Goal: Task Accomplishment & Management: Manage account settings

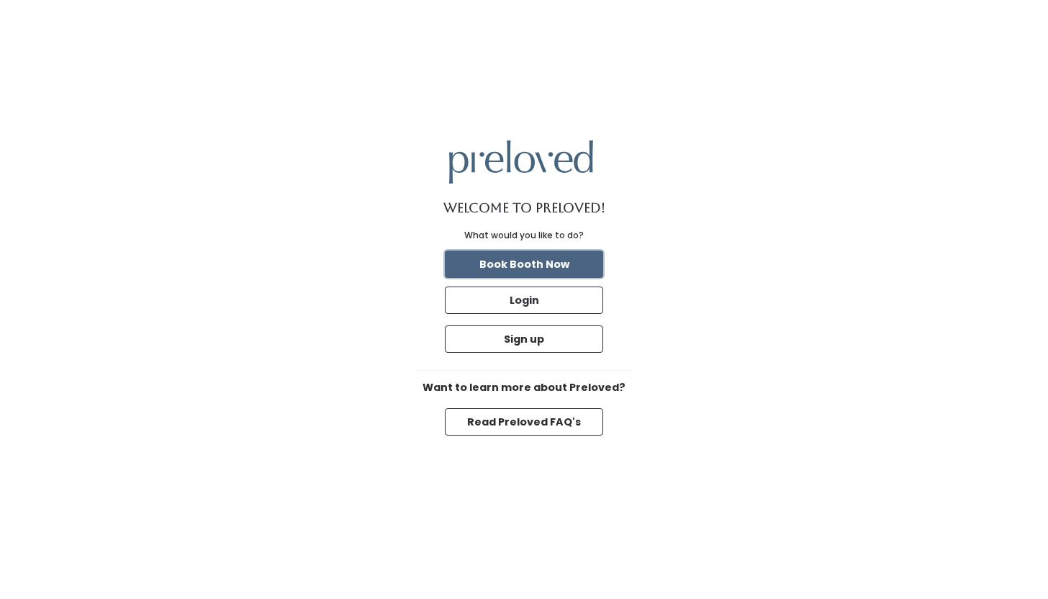
click at [552, 263] on button "Book Booth Now" at bounding box center [524, 263] width 158 height 27
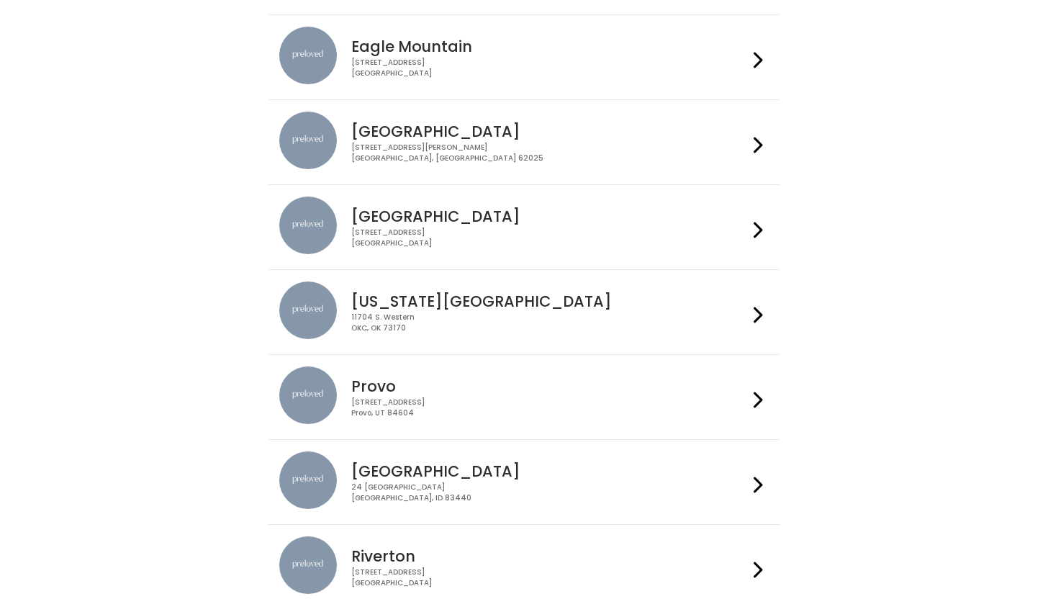
scroll to position [245, 0]
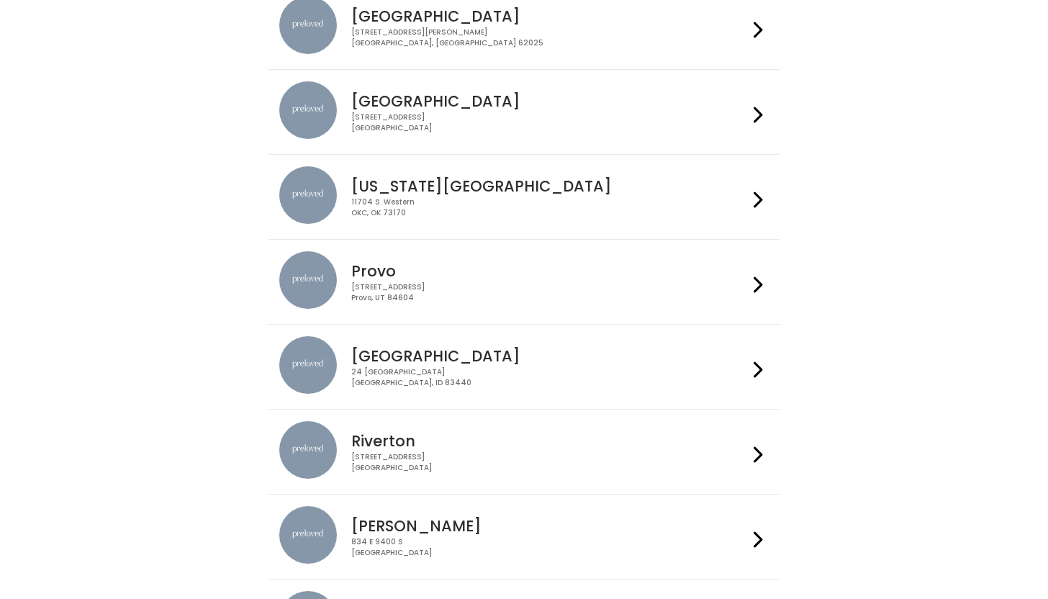
click at [754, 281] on icon at bounding box center [758, 284] width 9 height 21
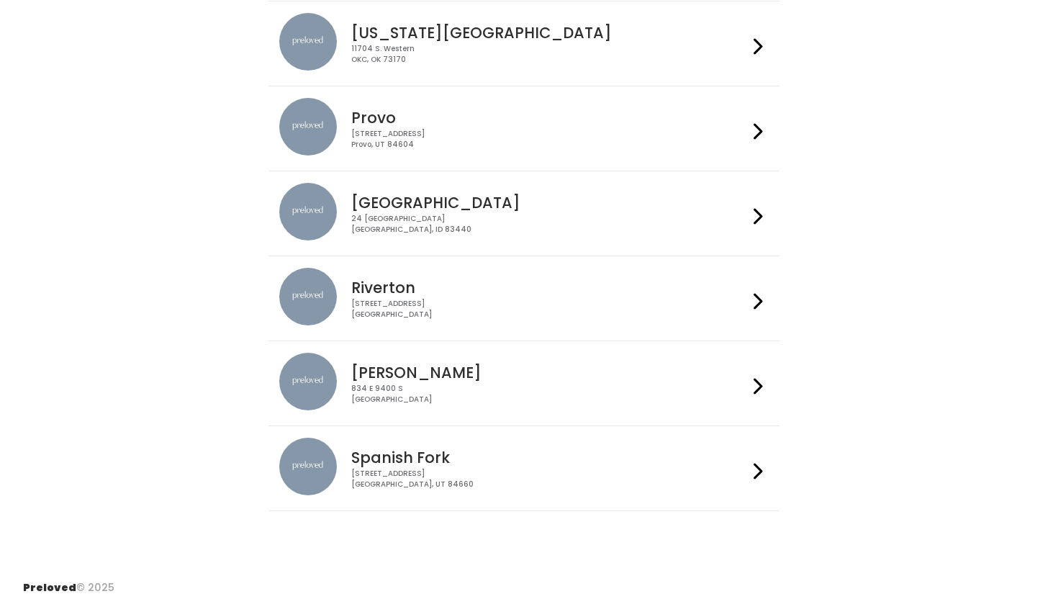
scroll to position [398, 0]
click at [754, 477] on icon at bounding box center [758, 471] width 9 height 21
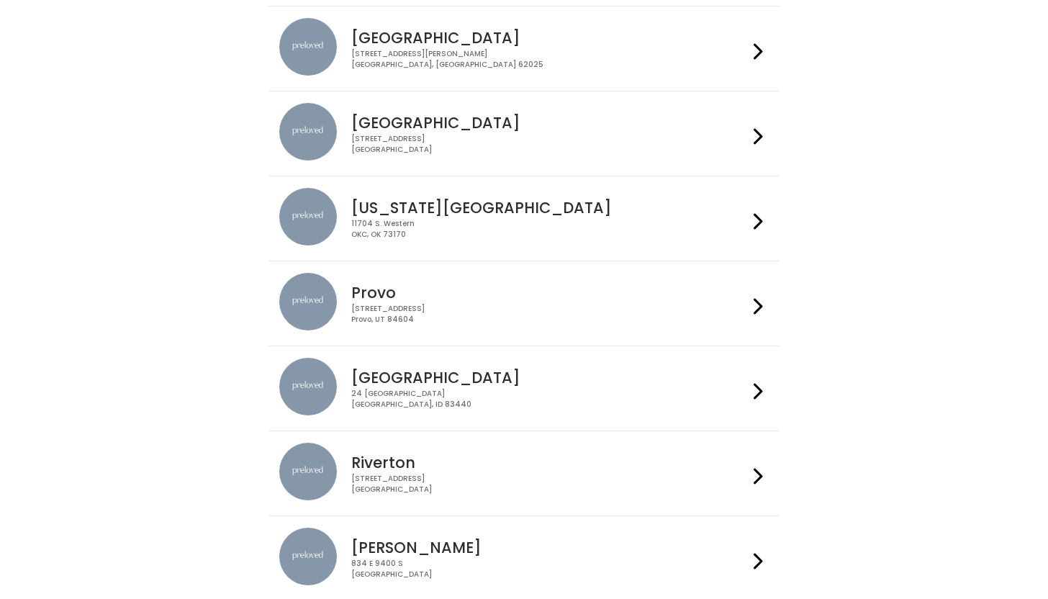
scroll to position [212, 0]
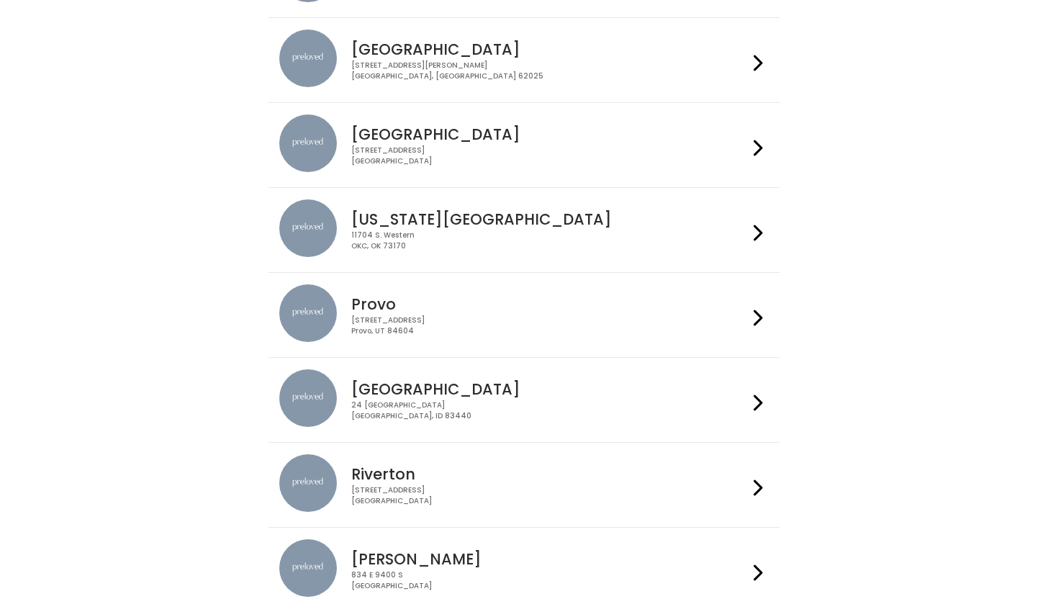
click at [748, 316] on div at bounding box center [758, 314] width 21 height 61
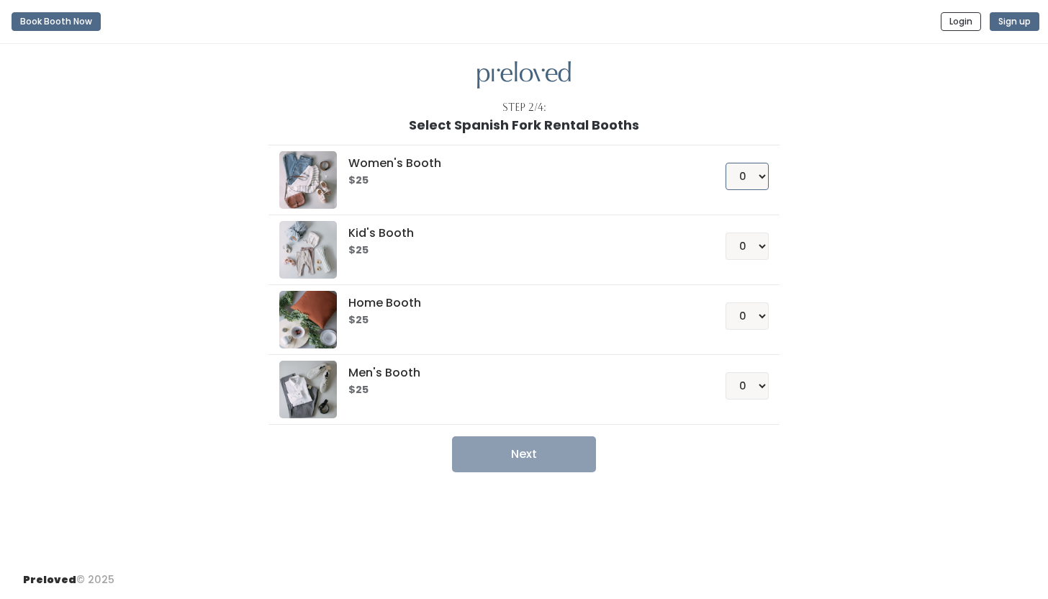
click at [738, 178] on select "0 1 2 3 4" at bounding box center [747, 176] width 43 height 27
select select "1"
click at [547, 453] on button "Next" at bounding box center [524, 454] width 144 height 36
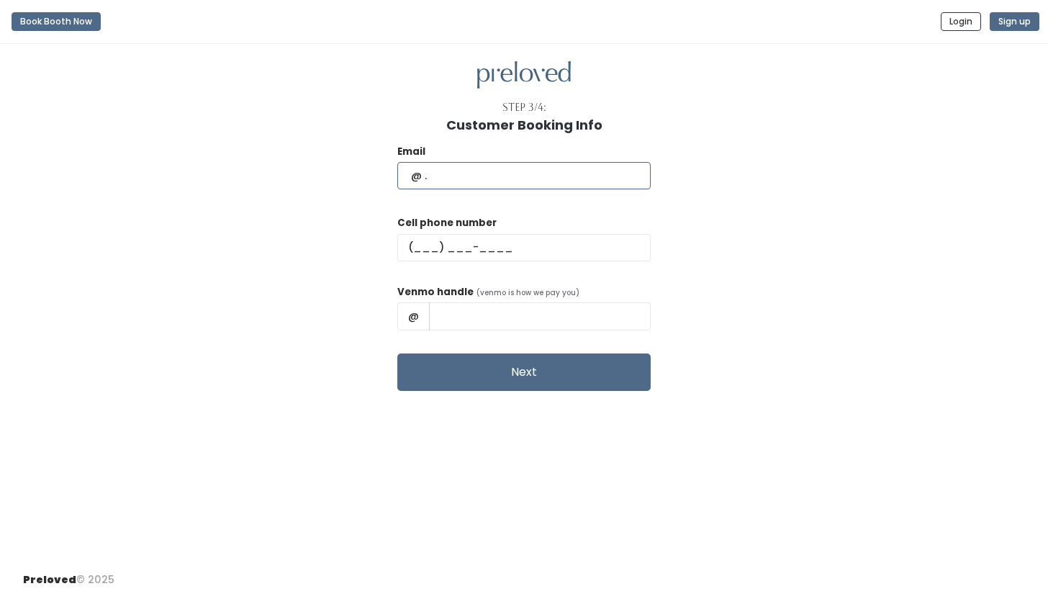
click at [500, 173] on input "text" at bounding box center [523, 175] width 253 height 27
type input "croney.sadie@gmail.com"
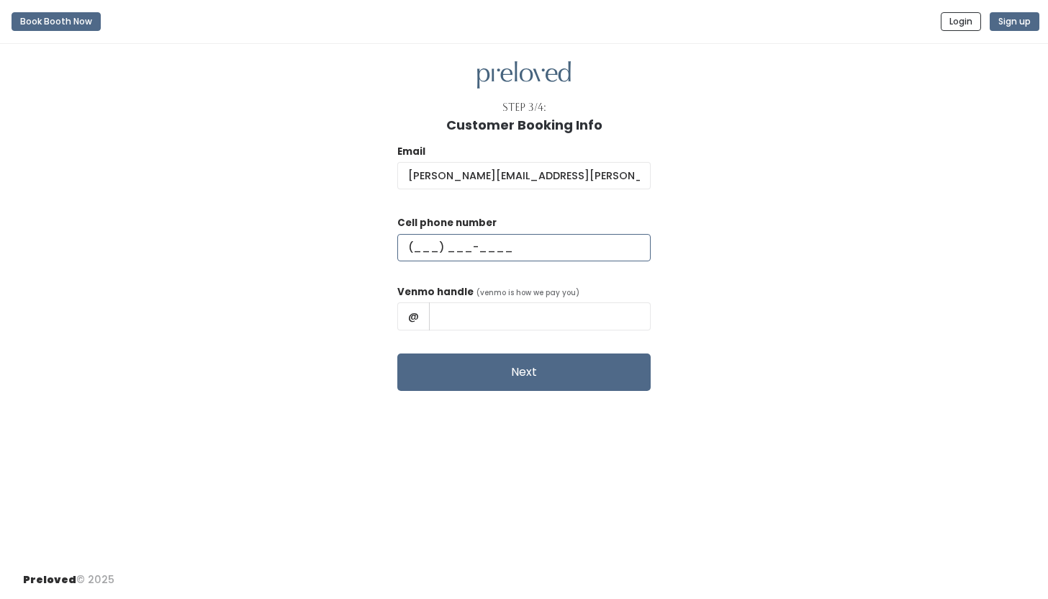
type input "(435) 452-1594"
drag, startPoint x: 564, startPoint y: 316, endPoint x: 464, endPoint y: 315, distance: 100.1
click at [464, 315] on div "@ Sadie Duncan" at bounding box center [523, 315] width 253 height 27
type input "Sadie-Croney"
click at [759, 275] on div "Email croney.sadie@gmail.com Cell phone number (435) 452-1594 Venmo handle (ven…" at bounding box center [524, 261] width 1002 height 258
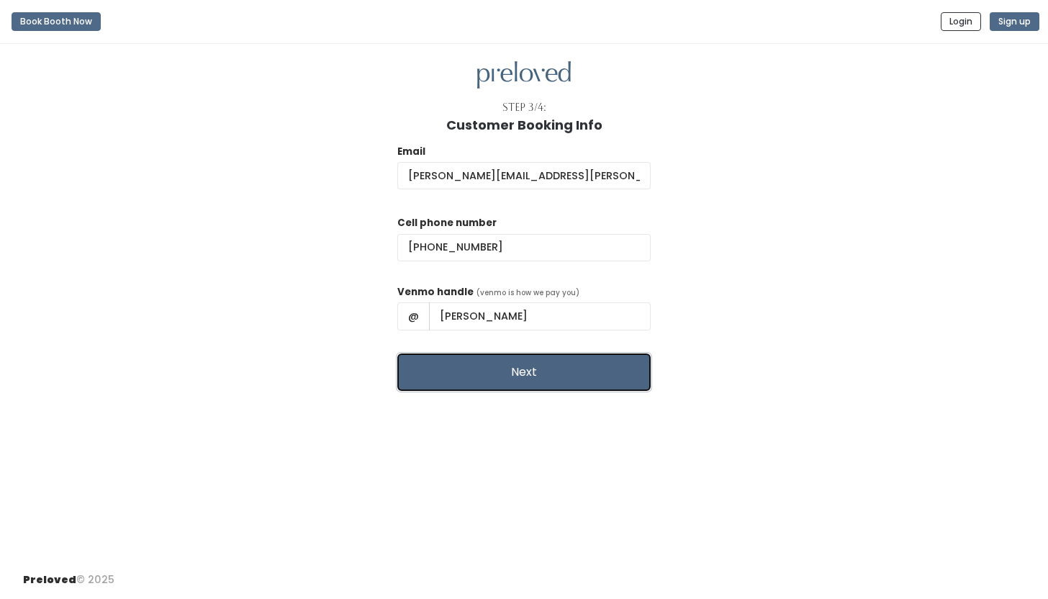
click at [537, 384] on button "Next" at bounding box center [523, 371] width 253 height 37
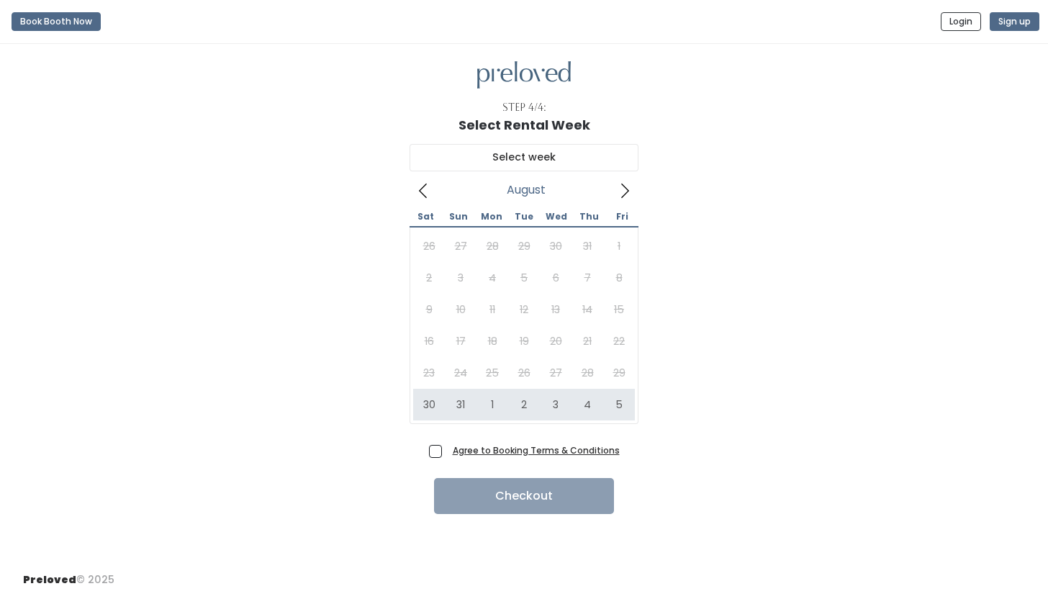
click at [626, 190] on icon at bounding box center [625, 191] width 16 height 16
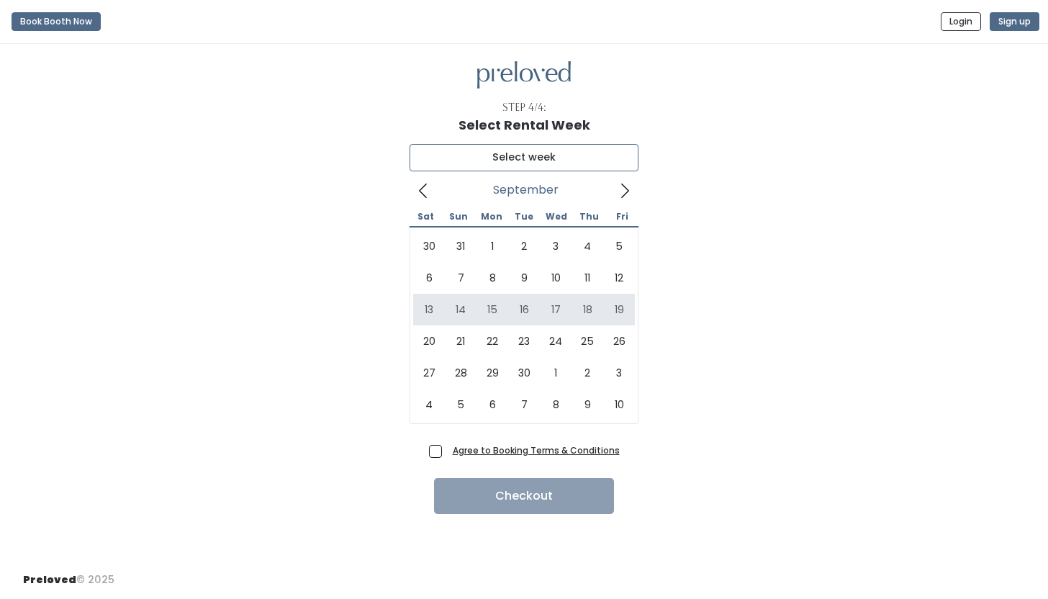
type input "[DATE] to [DATE]"
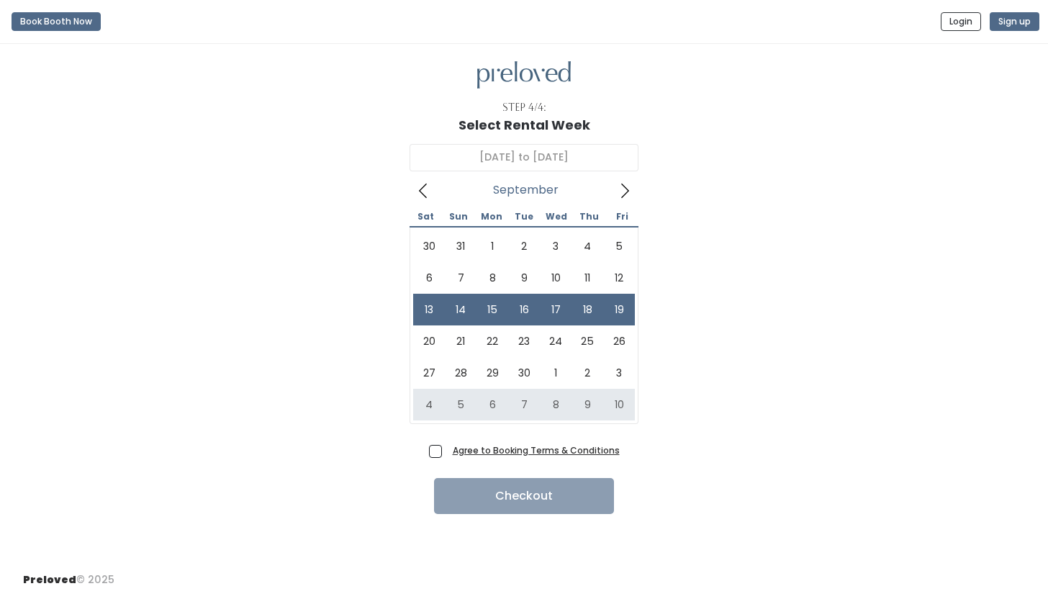
click at [447, 449] on span "Agree to Booking Terms & Conditions" at bounding box center [533, 450] width 173 height 14
click at [447, 449] on input "Agree to Booking Terms & Conditions" at bounding box center [451, 447] width 9 height 9
checkbox input "true"
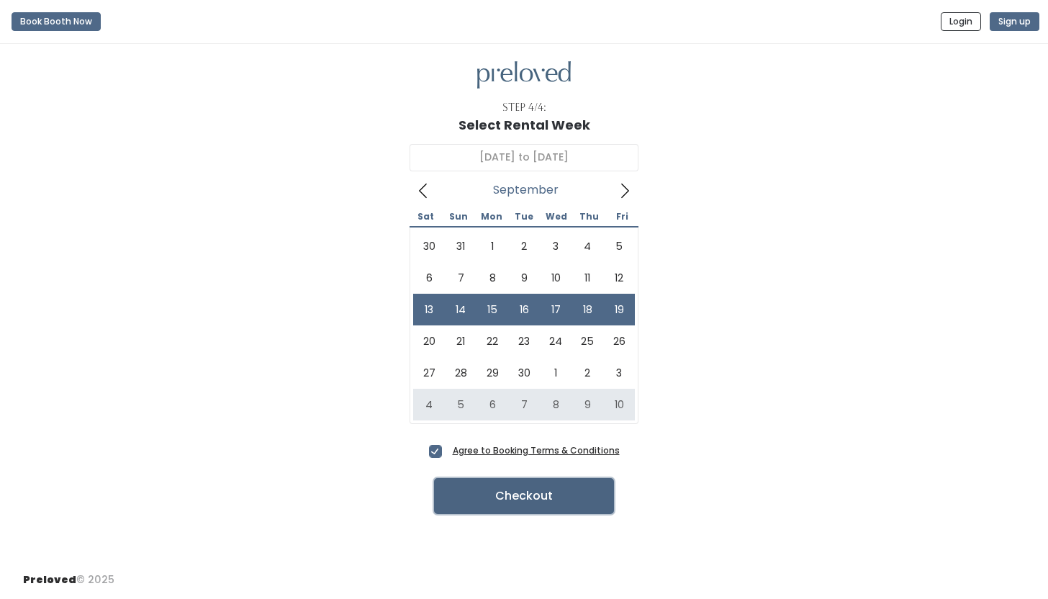
click at [512, 497] on button "Checkout" at bounding box center [524, 496] width 180 height 36
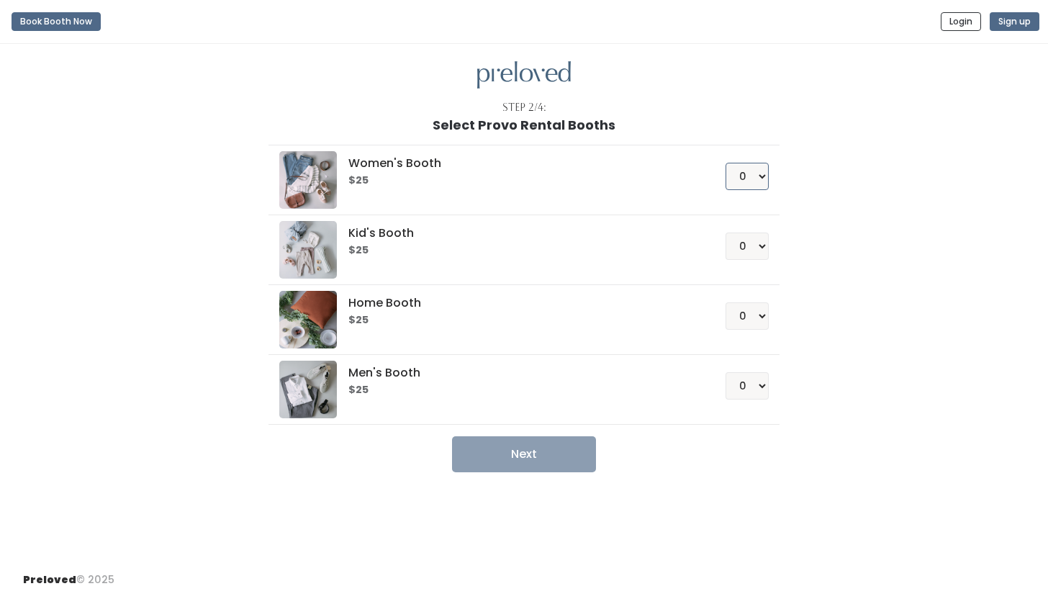
click at [751, 179] on select "0 1 2 3 4" at bounding box center [747, 176] width 43 height 27
select select "1"
click at [539, 460] on button "Next" at bounding box center [524, 454] width 144 height 36
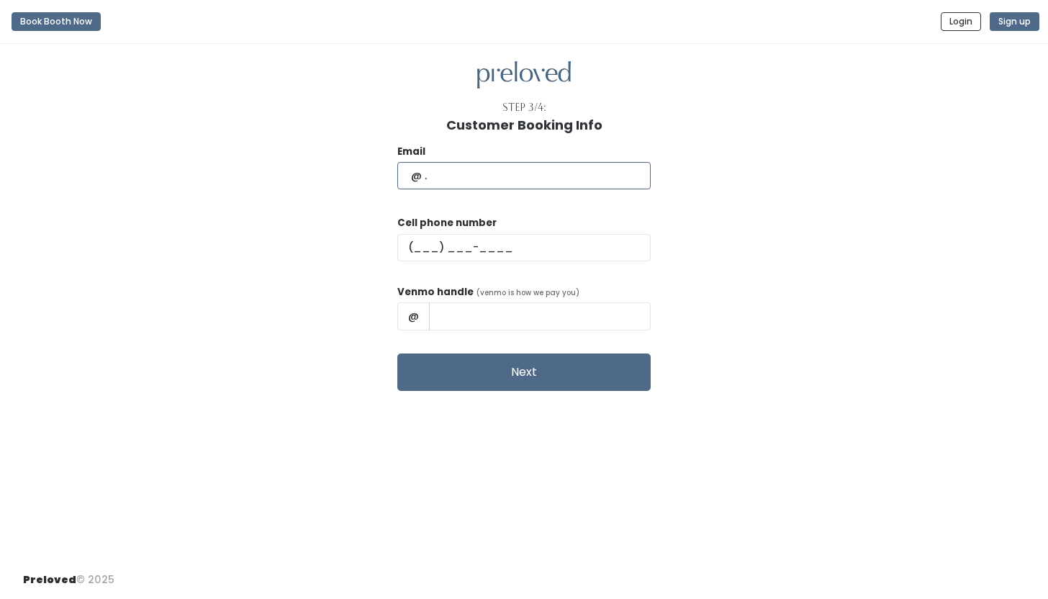
click at [539, 173] on input "text" at bounding box center [523, 175] width 253 height 27
type input "croney.sadie@gmail.com"
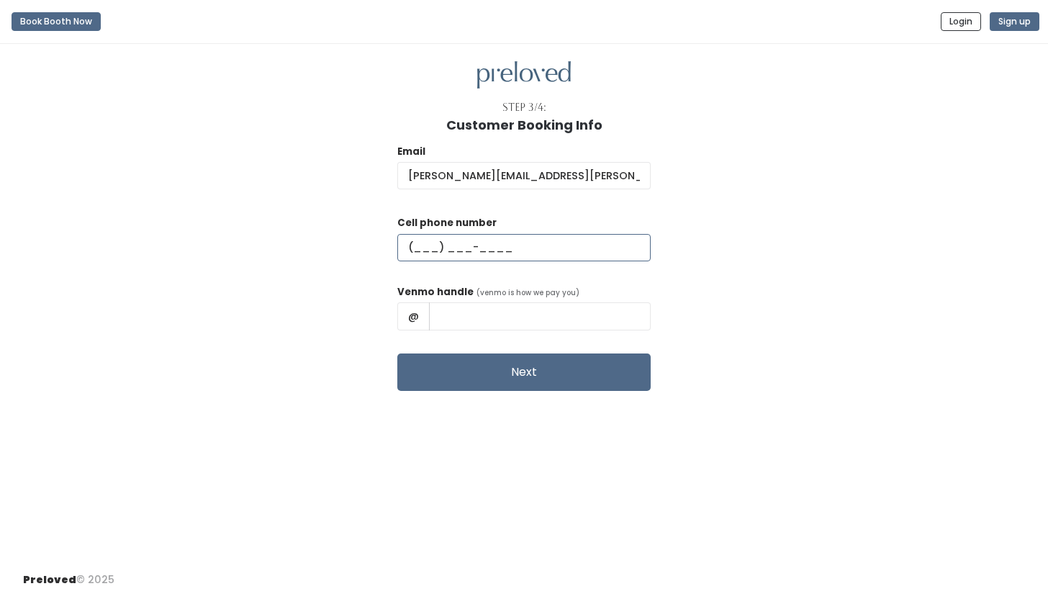
type input "(435) 452-1594"
drag, startPoint x: 584, startPoint y: 320, endPoint x: 473, endPoint y: 307, distance: 111.6
click at [473, 307] on input "Sadie Duncan" at bounding box center [540, 315] width 222 height 27
type input "Sadie-Croney"
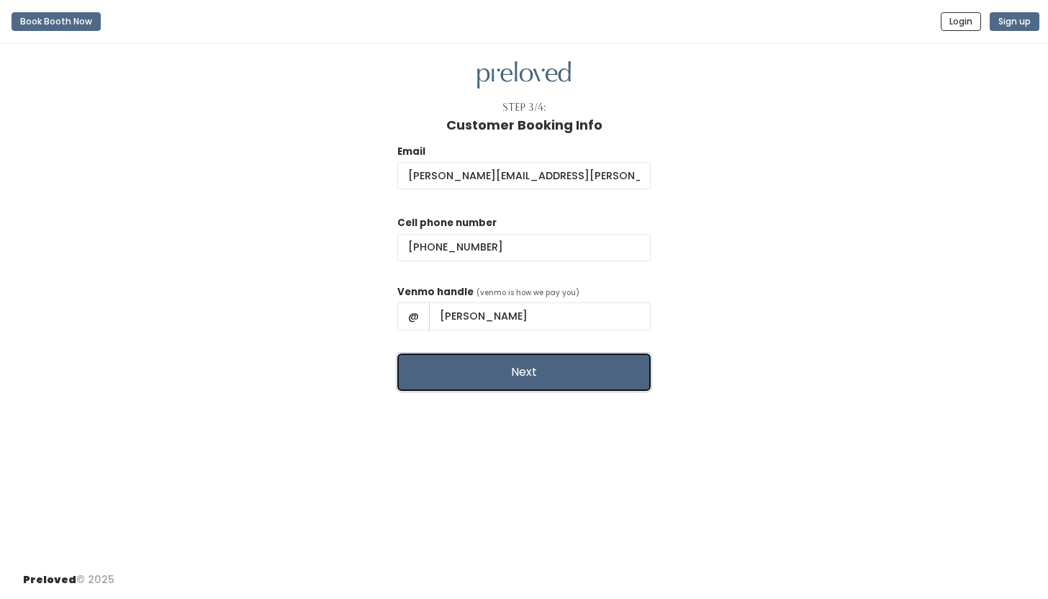
click at [479, 374] on button "Next" at bounding box center [523, 371] width 253 height 37
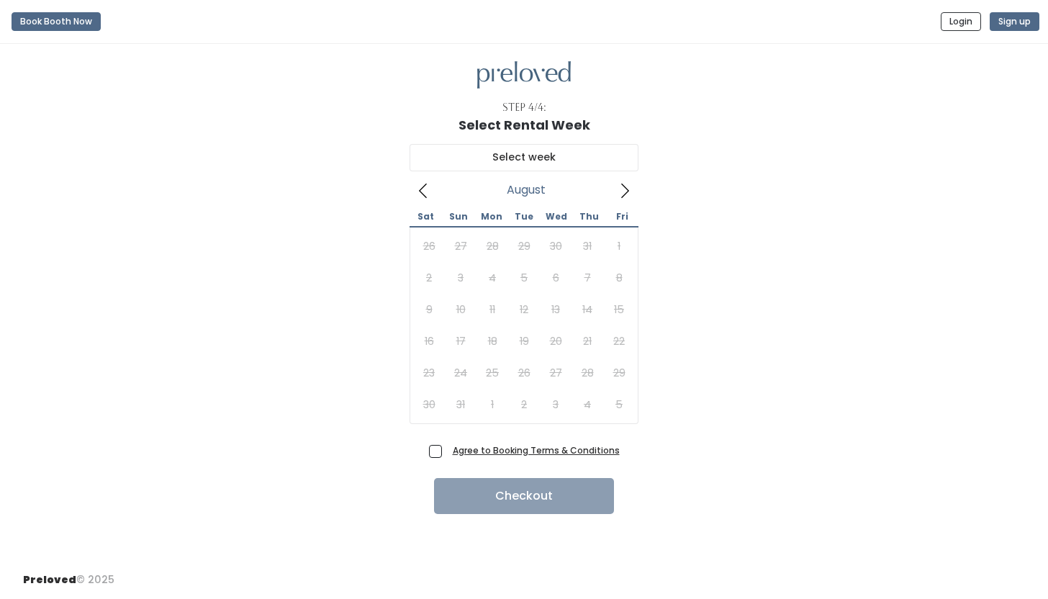
click at [628, 192] on icon at bounding box center [625, 191] width 16 height 16
click at [629, 189] on icon at bounding box center [625, 191] width 16 height 16
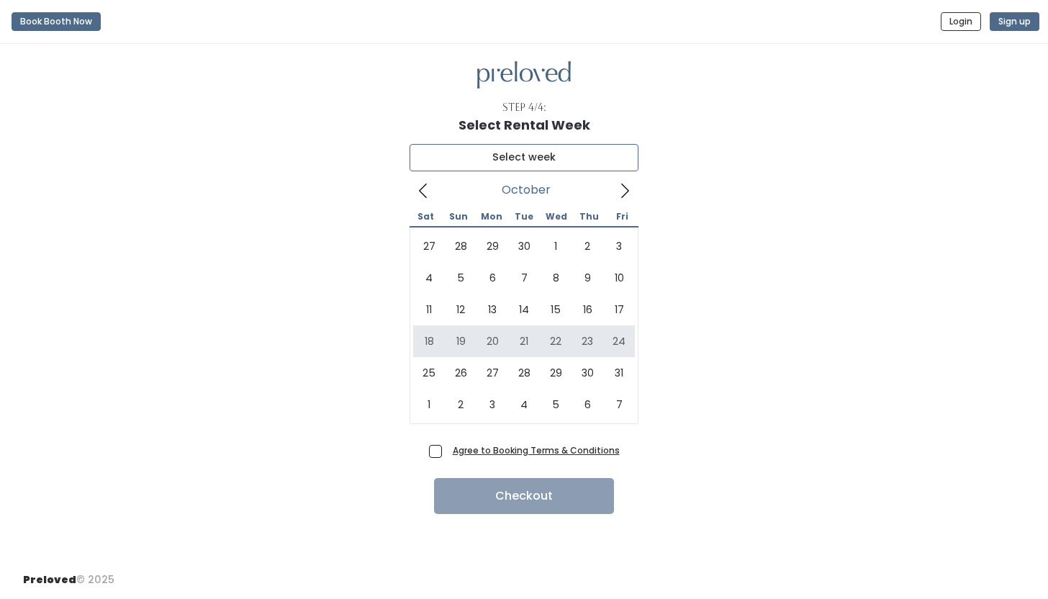
type input "October 18 to October 24"
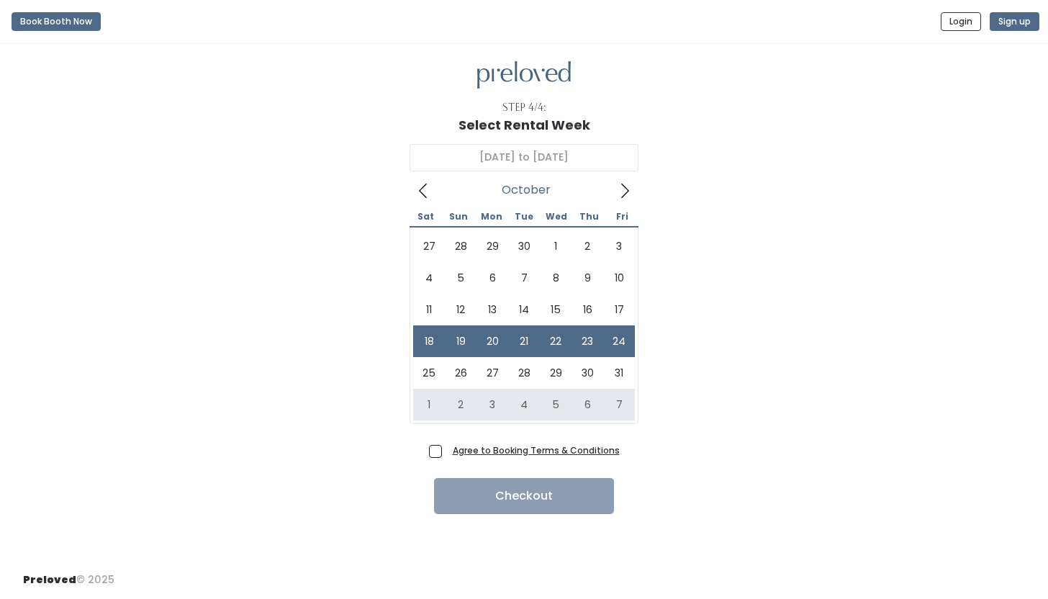
click at [447, 451] on span "Agree to Booking Terms & Conditions" at bounding box center [533, 450] width 173 height 14
click at [447, 451] on input "Agree to Booking Terms & Conditions" at bounding box center [451, 447] width 9 height 9
checkbox input "true"
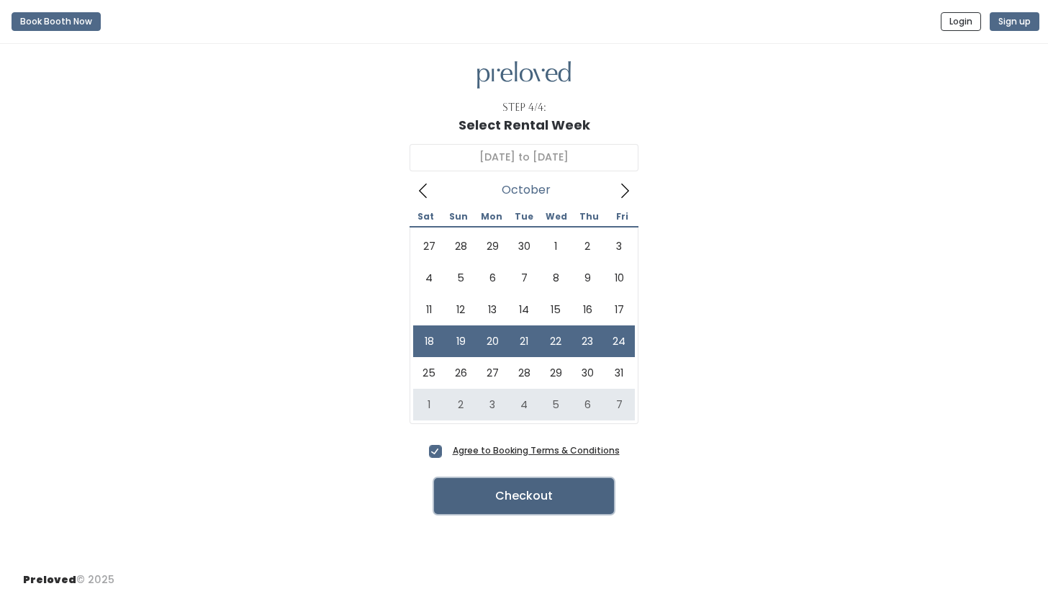
click at [533, 497] on button "Checkout" at bounding box center [524, 496] width 180 height 36
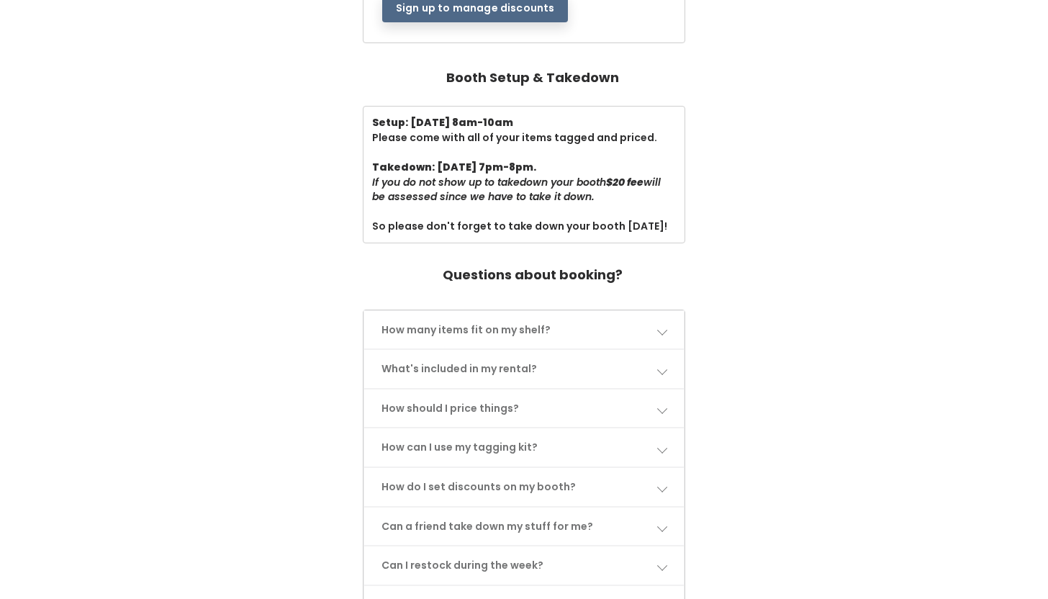
scroll to position [518, 0]
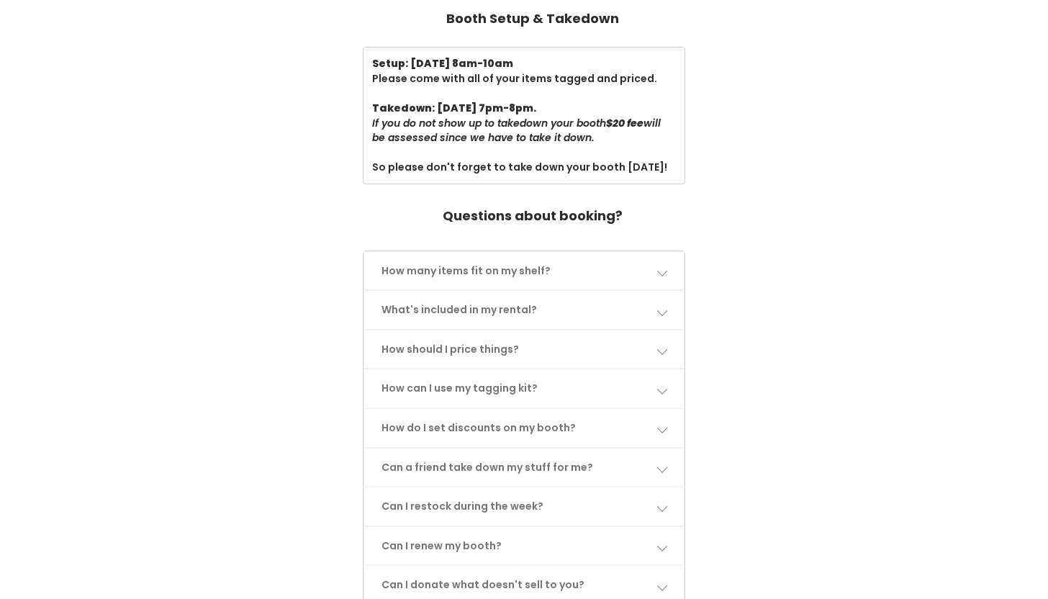
click at [661, 266] on span at bounding box center [661, 271] width 10 height 10
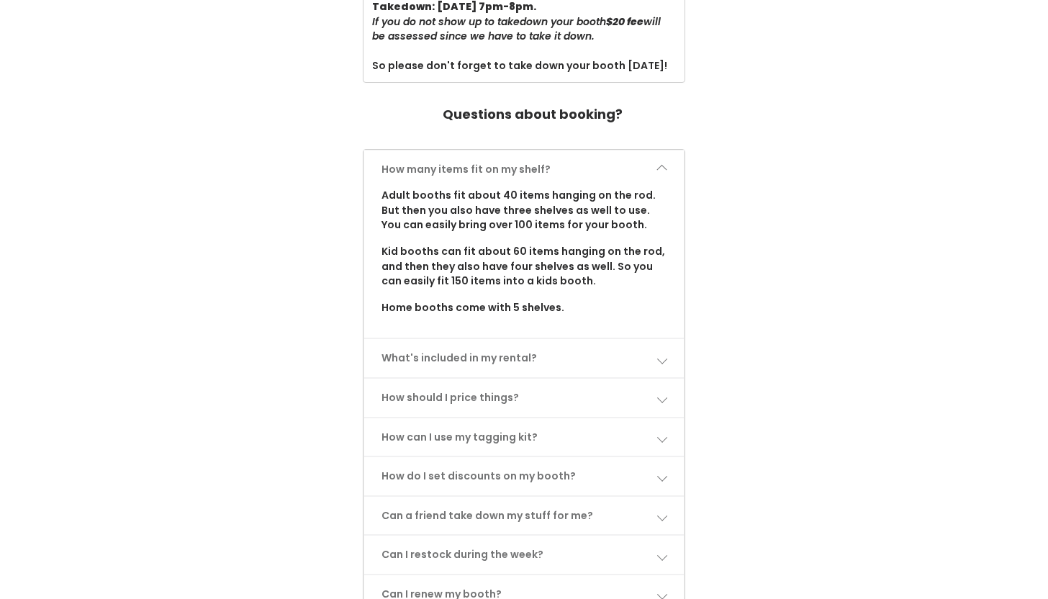
scroll to position [620, 0]
click at [657, 353] on span at bounding box center [661, 358] width 10 height 10
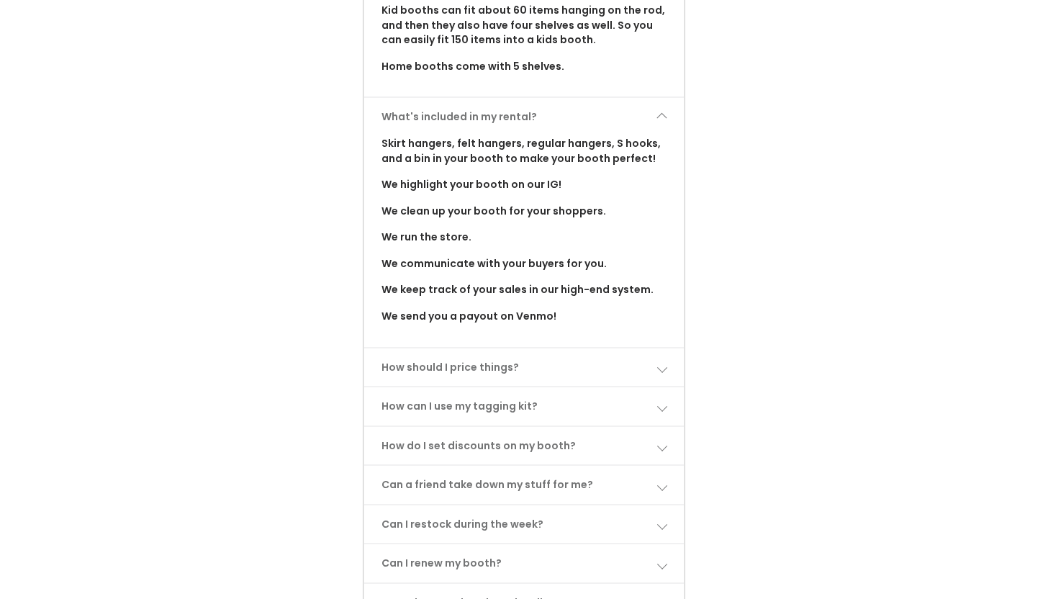
scroll to position [868, 0]
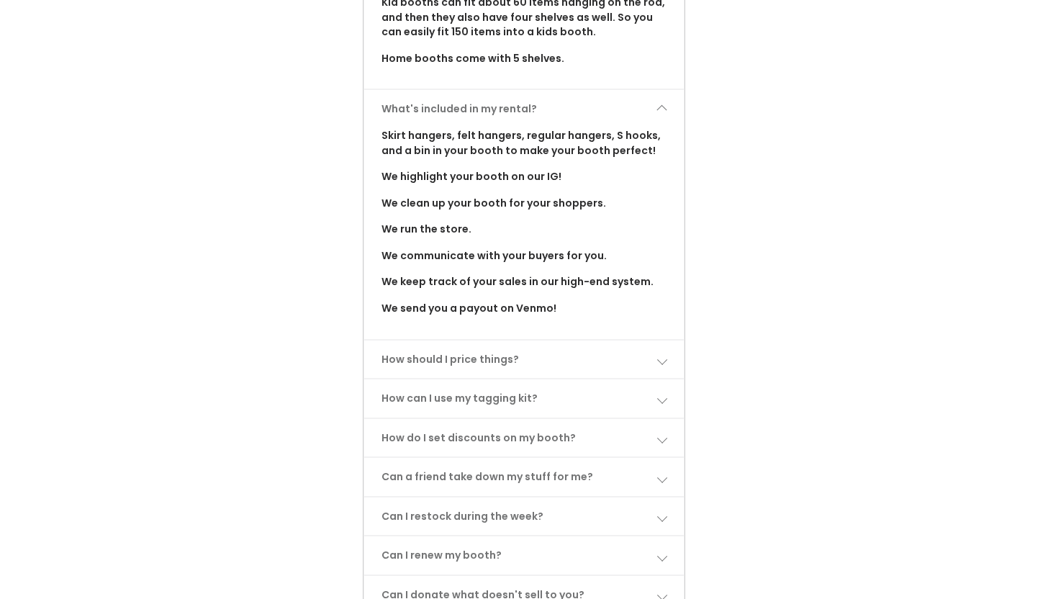
click at [615, 346] on link "How should I price things?" at bounding box center [524, 359] width 320 height 38
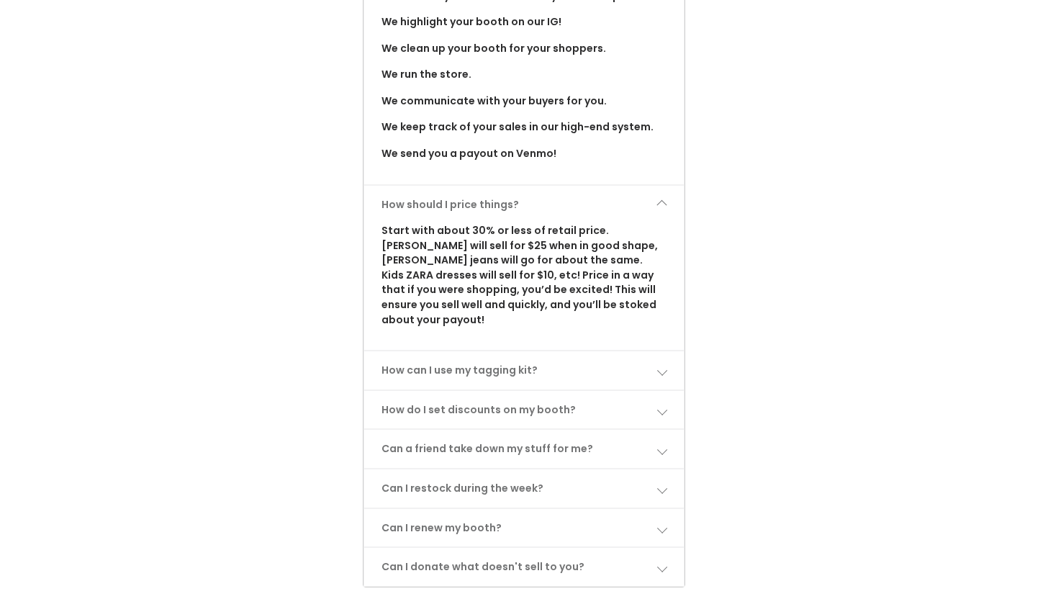
scroll to position [1026, 0]
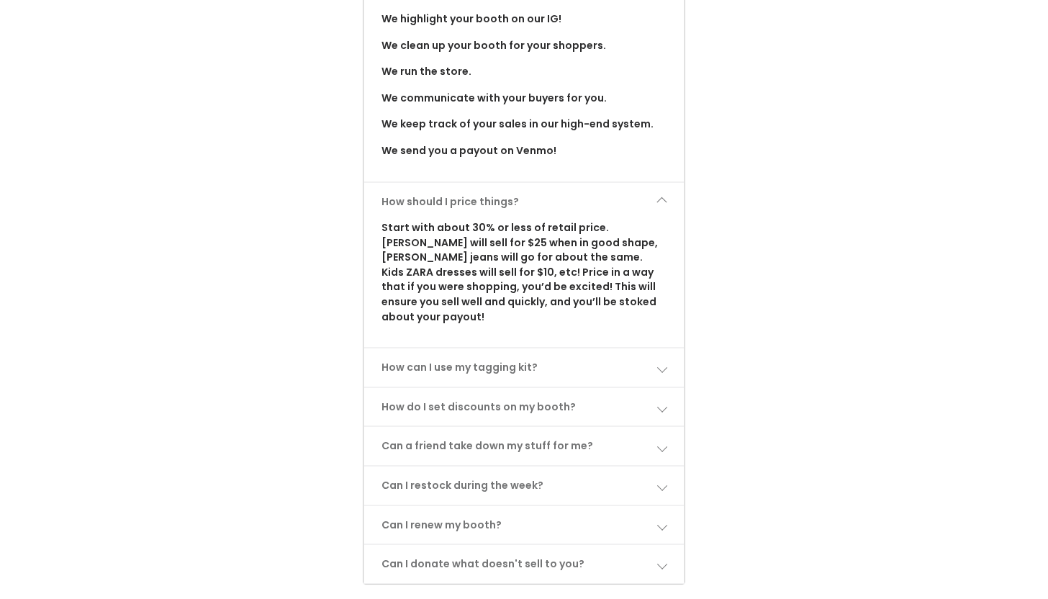
click at [653, 348] on link "How can I use my tagging kit?" at bounding box center [524, 367] width 320 height 38
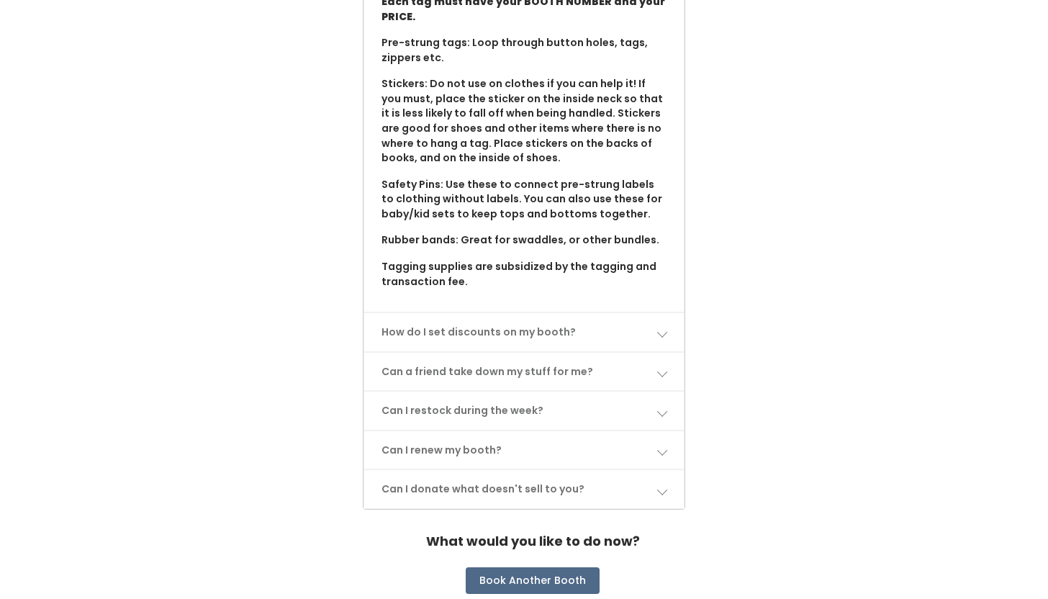
scroll to position [1460, 0]
click at [656, 312] on link "How do I set discounts on my booth?" at bounding box center [524, 331] width 320 height 38
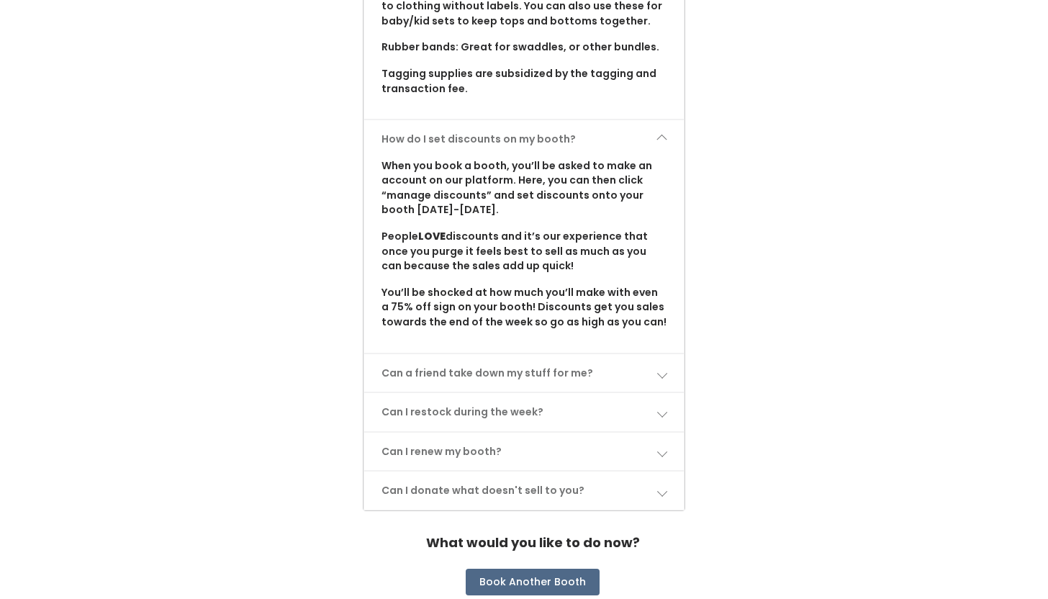
scroll to position [1681, 0]
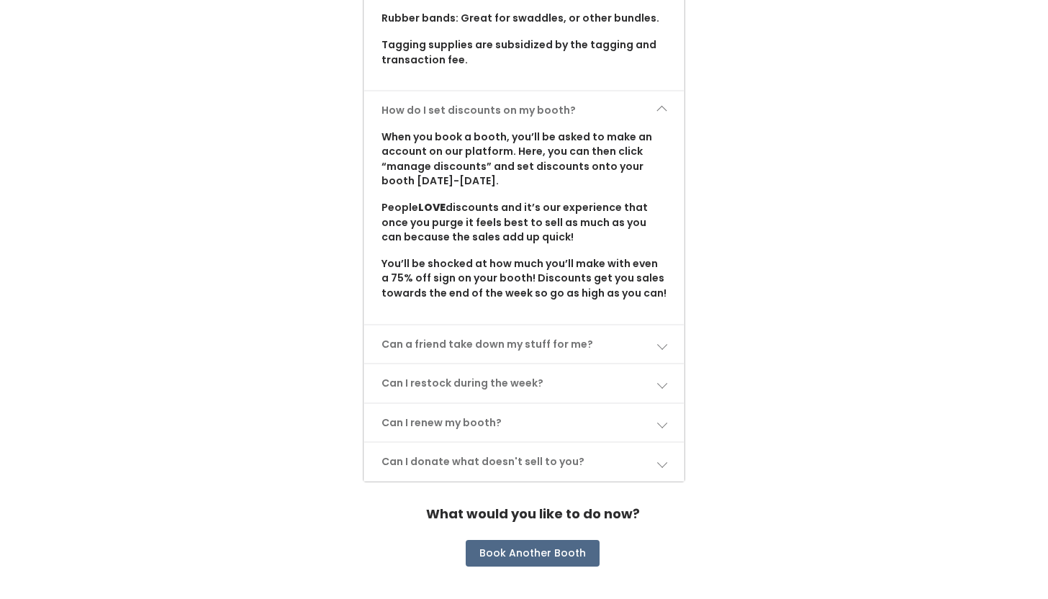
click at [658, 339] on span at bounding box center [661, 344] width 10 height 10
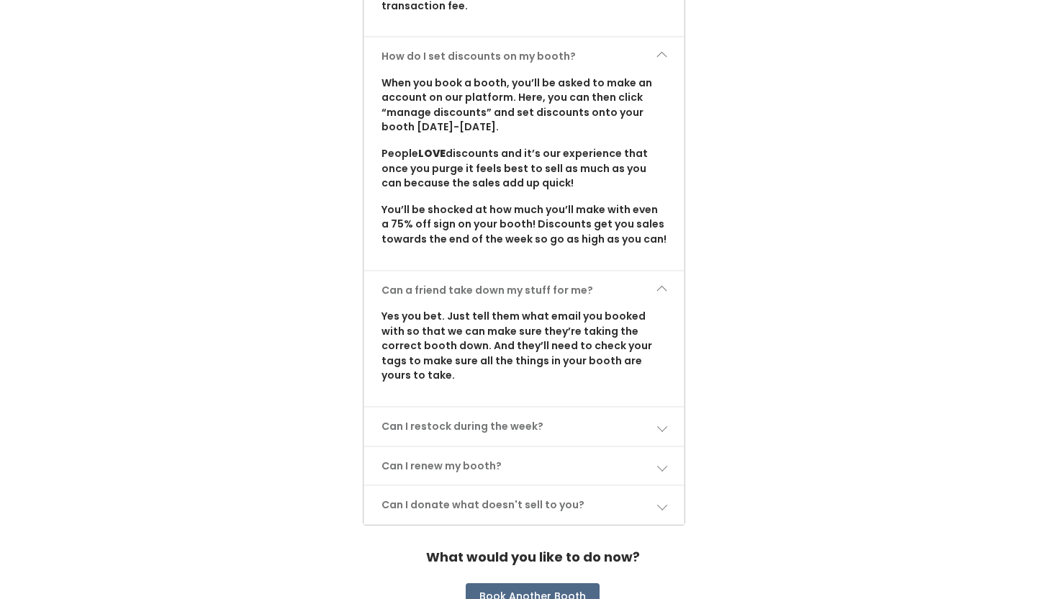
scroll to position [1742, 0]
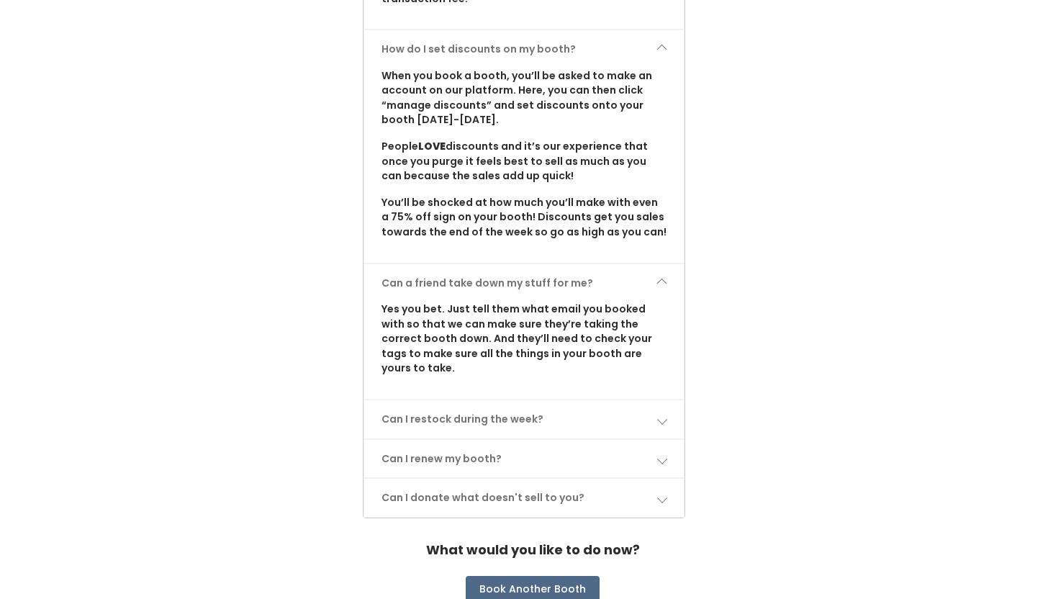
click at [672, 400] on link "Can I restock during the week?" at bounding box center [524, 419] width 320 height 38
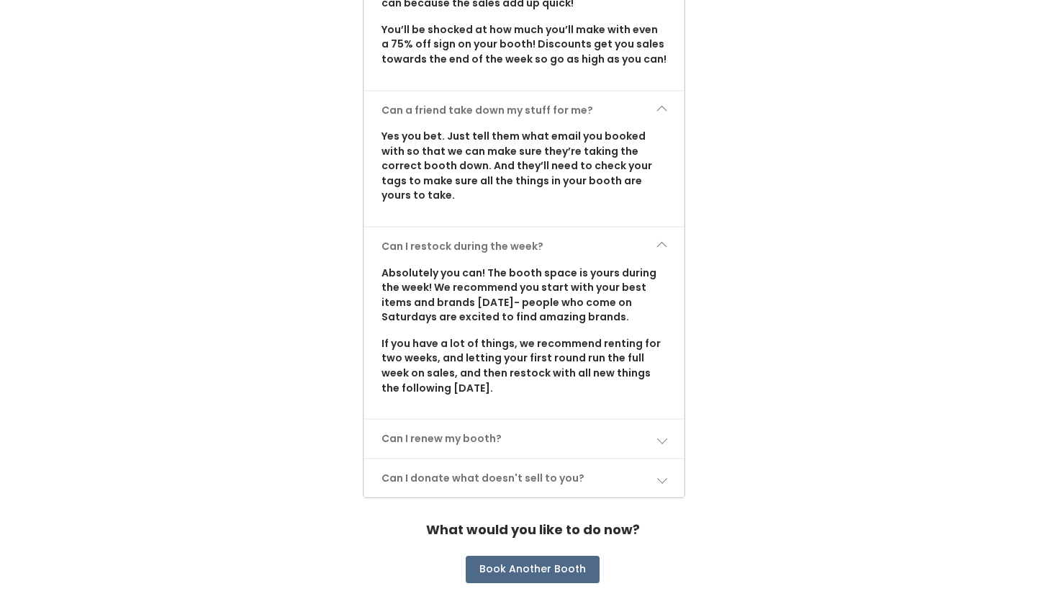
scroll to position [1916, 0]
click at [674, 418] on link "Can I renew my booth?" at bounding box center [524, 437] width 320 height 38
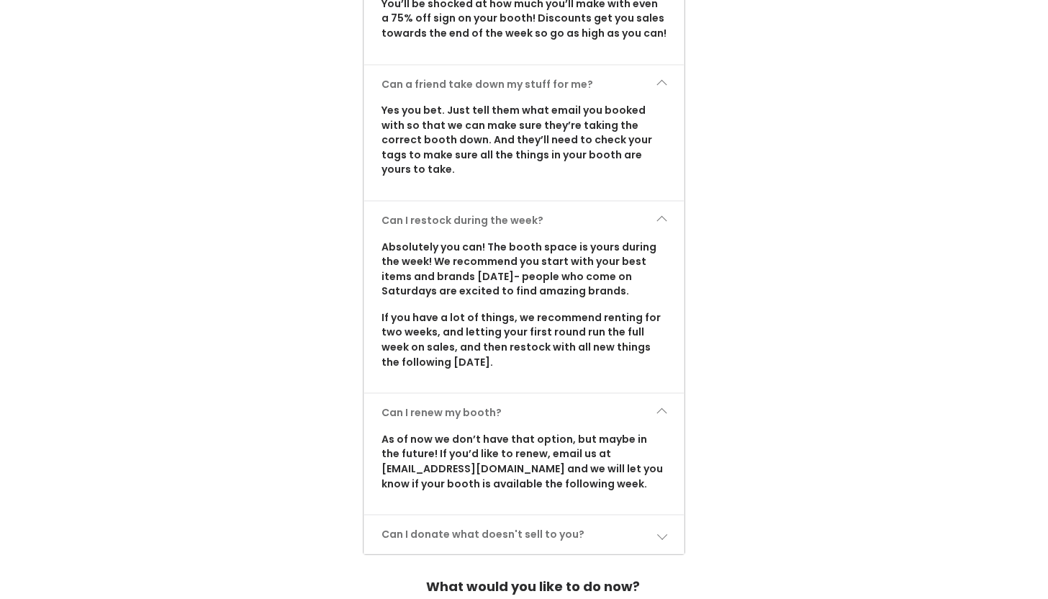
scroll to position [1966, 0]
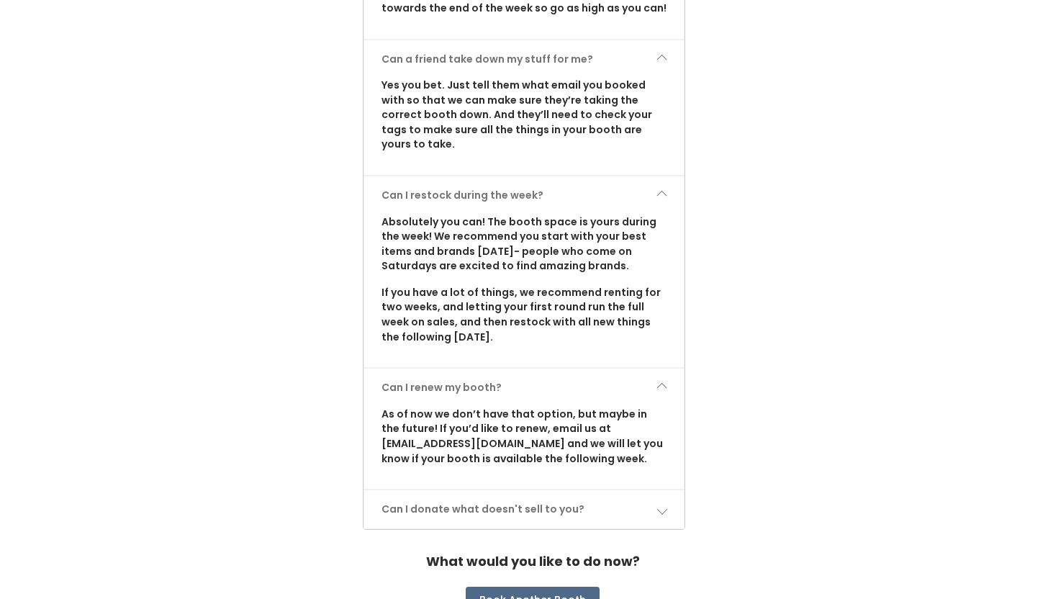
click at [665, 504] on span at bounding box center [661, 509] width 10 height 10
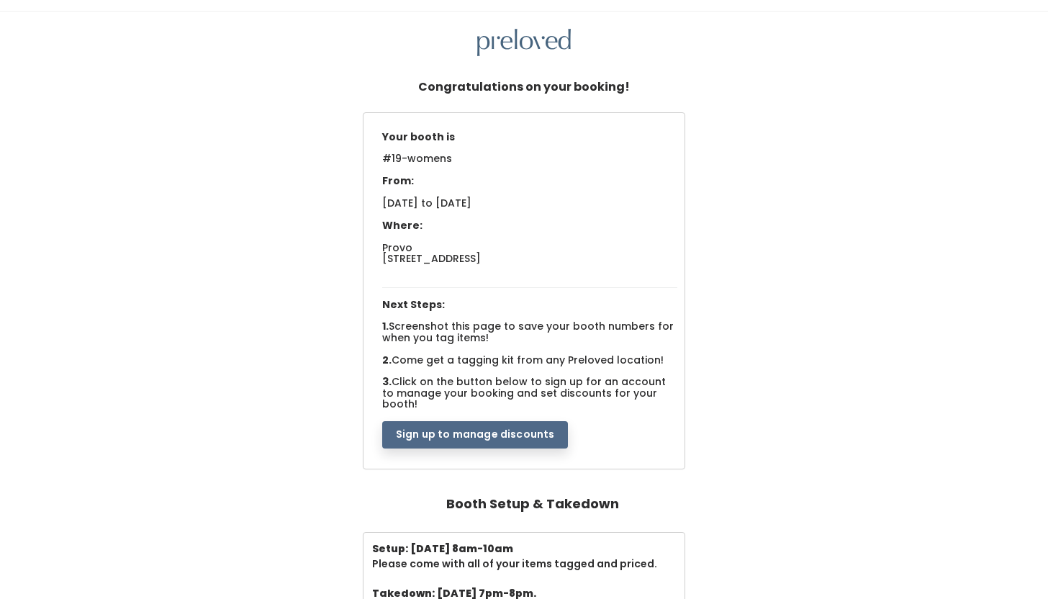
scroll to position [0, 0]
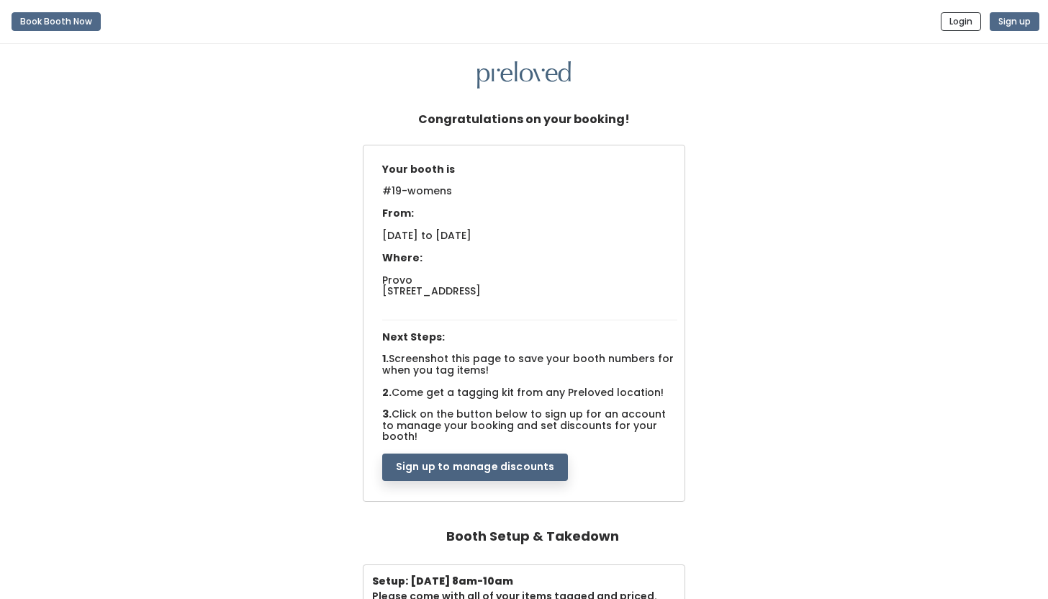
click at [502, 455] on button "Sign up to manage discounts" at bounding box center [475, 466] width 186 height 27
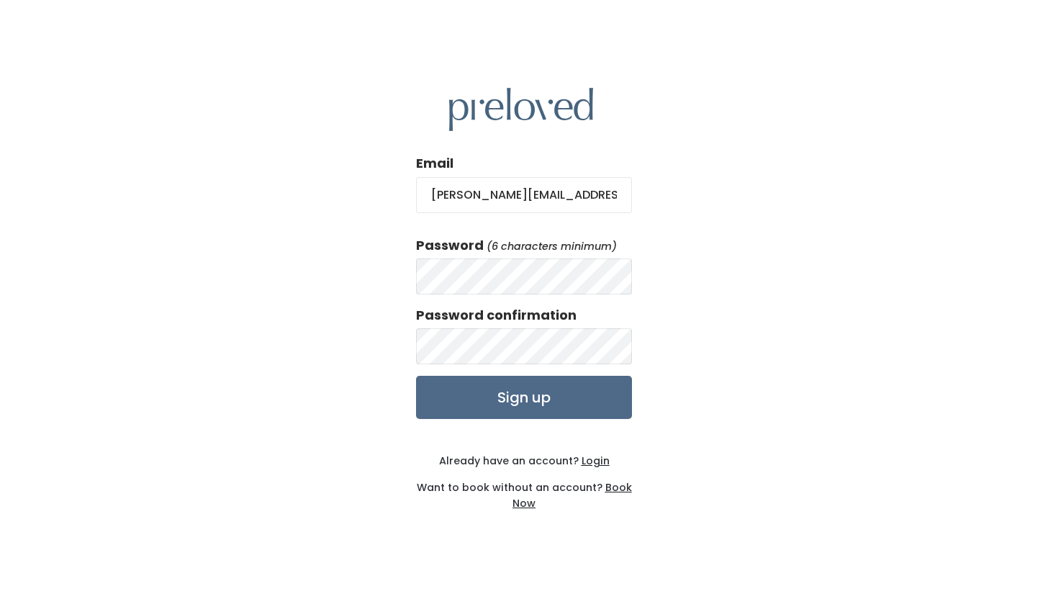
type input "[PERSON_NAME][EMAIL_ADDRESS][PERSON_NAME][DOMAIN_NAME]"
click at [498, 397] on input "Sign up" at bounding box center [524, 397] width 216 height 43
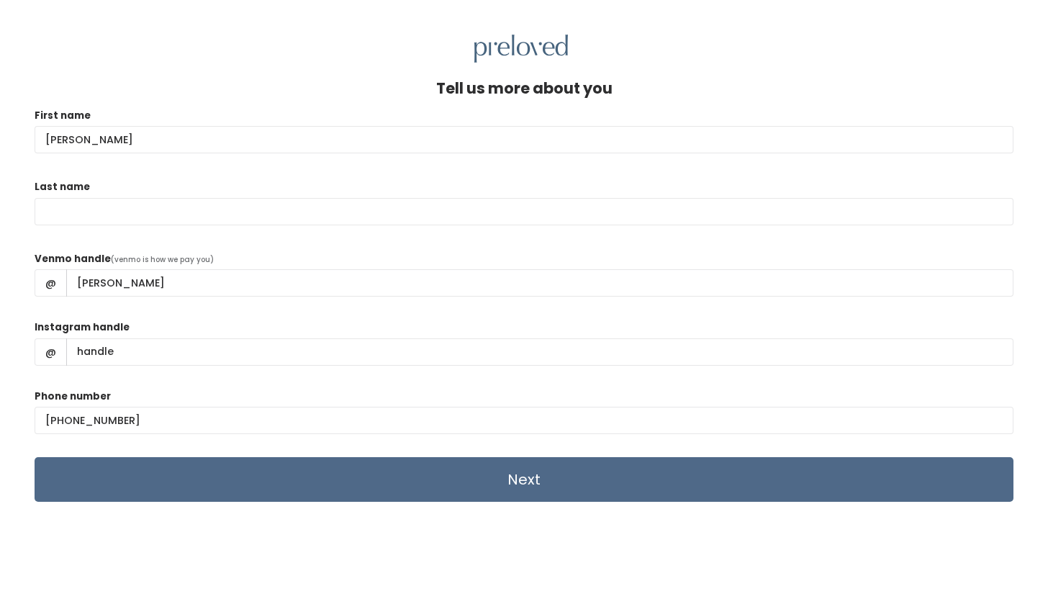
type input "[PERSON_NAME]"
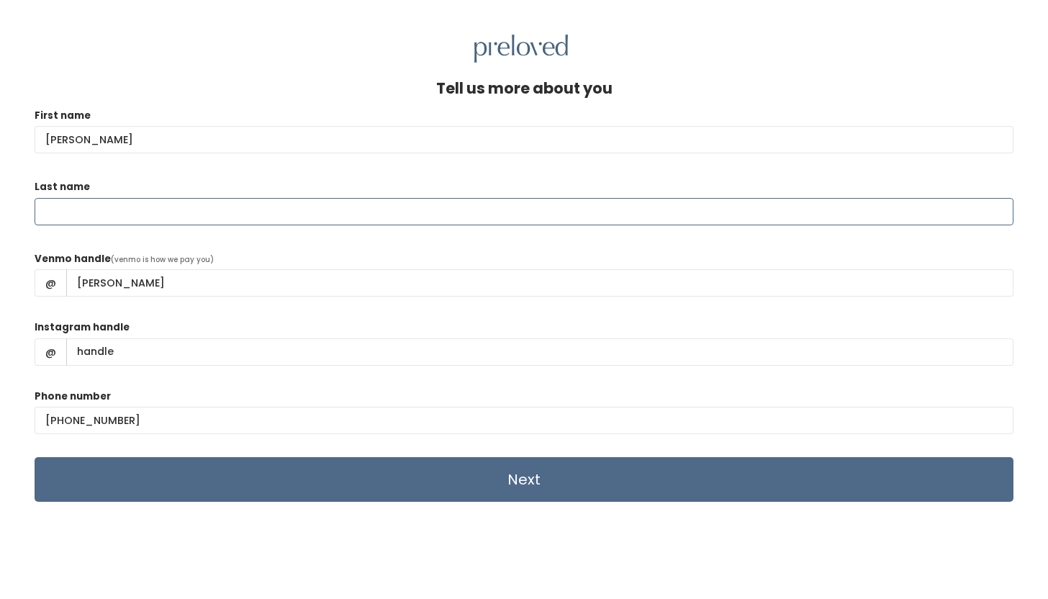
click at [152, 218] on input "Last name" at bounding box center [524, 211] width 979 height 27
type input "[PERSON_NAME]"
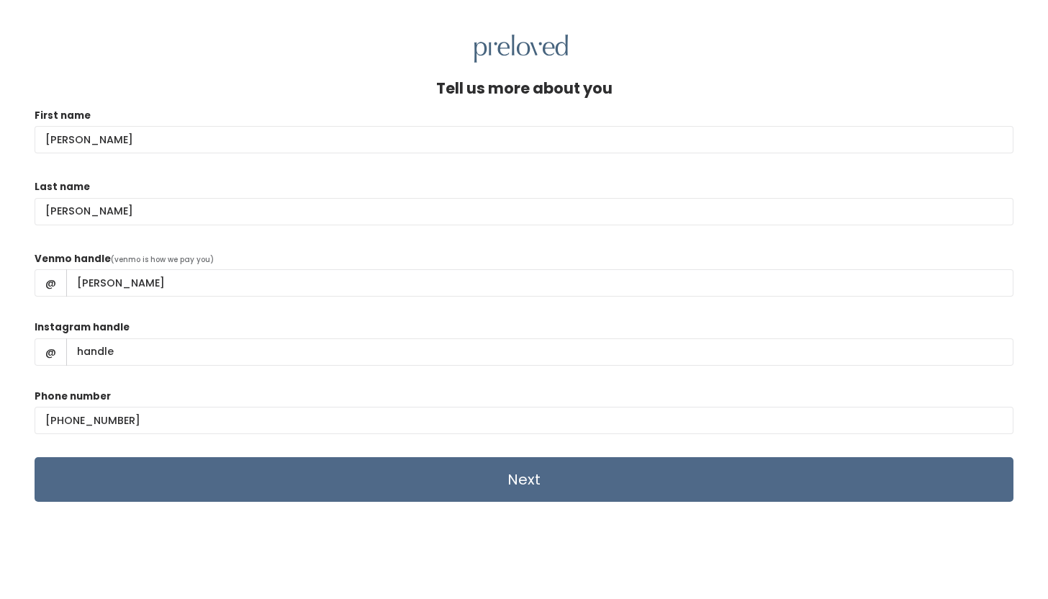
click at [225, 95] on div "Tell us more about you" at bounding box center [524, 94] width 979 height 28
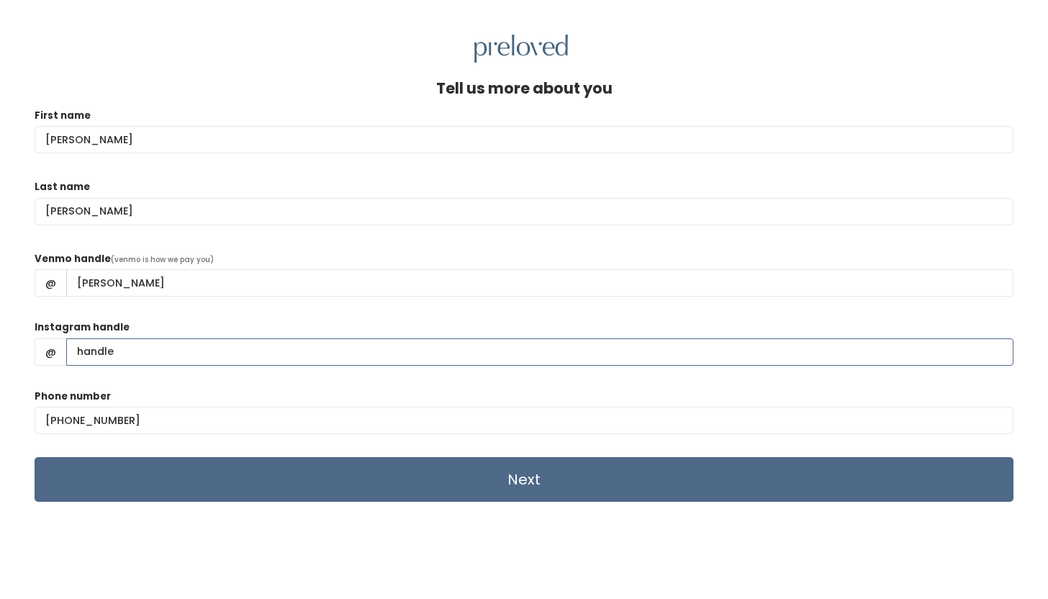
drag, startPoint x: 179, startPoint y: 351, endPoint x: 73, endPoint y: 347, distance: 106.6
click at [73, 347] on input "Instagram handle" at bounding box center [539, 351] width 947 height 27
type input "s"
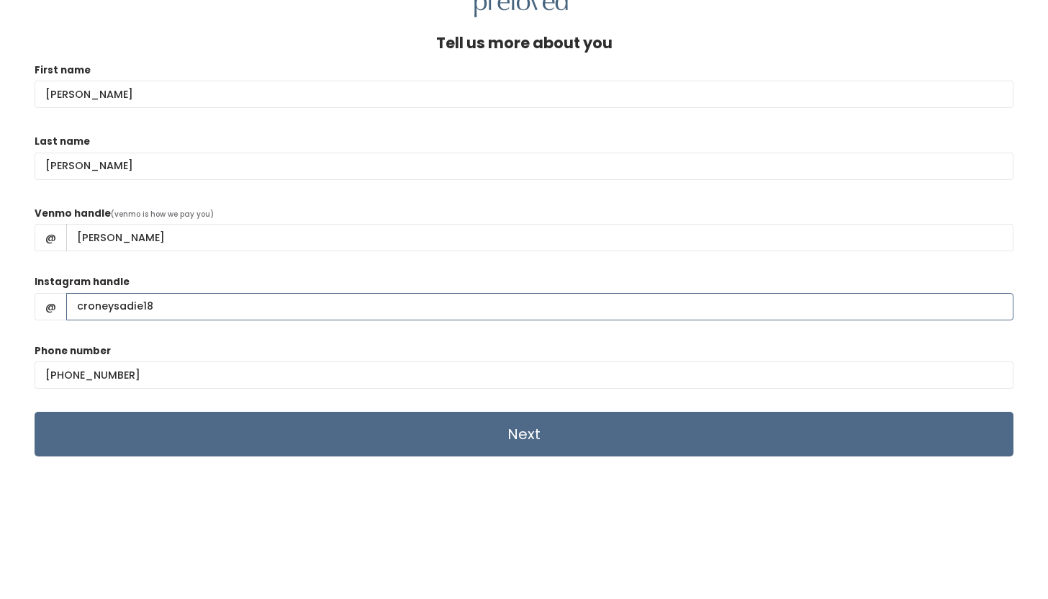
scroll to position [46, 0]
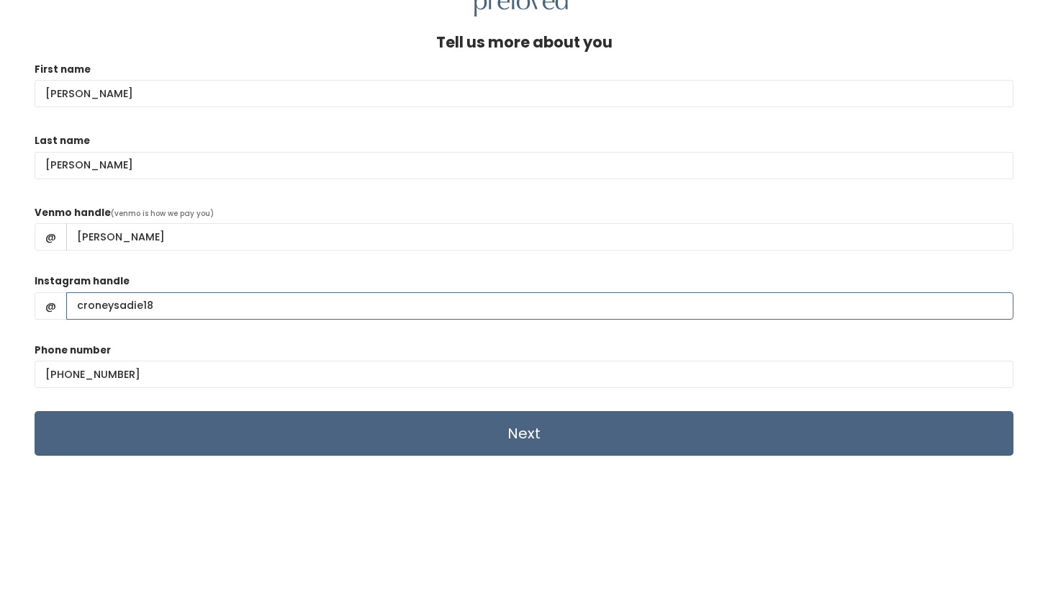
type input "croneysadie18"
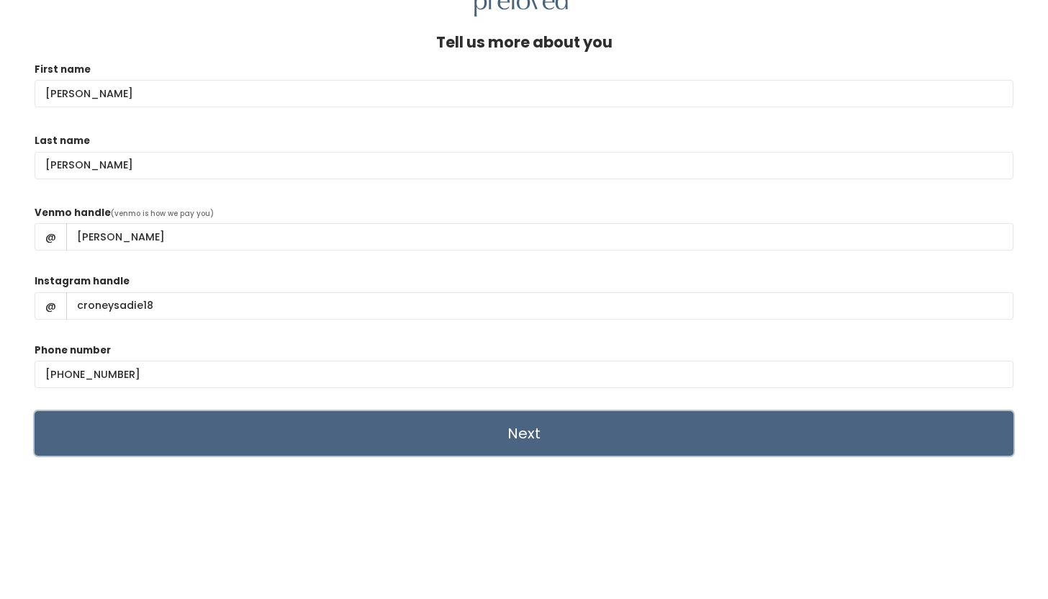
click at [523, 450] on input "Next" at bounding box center [524, 433] width 979 height 45
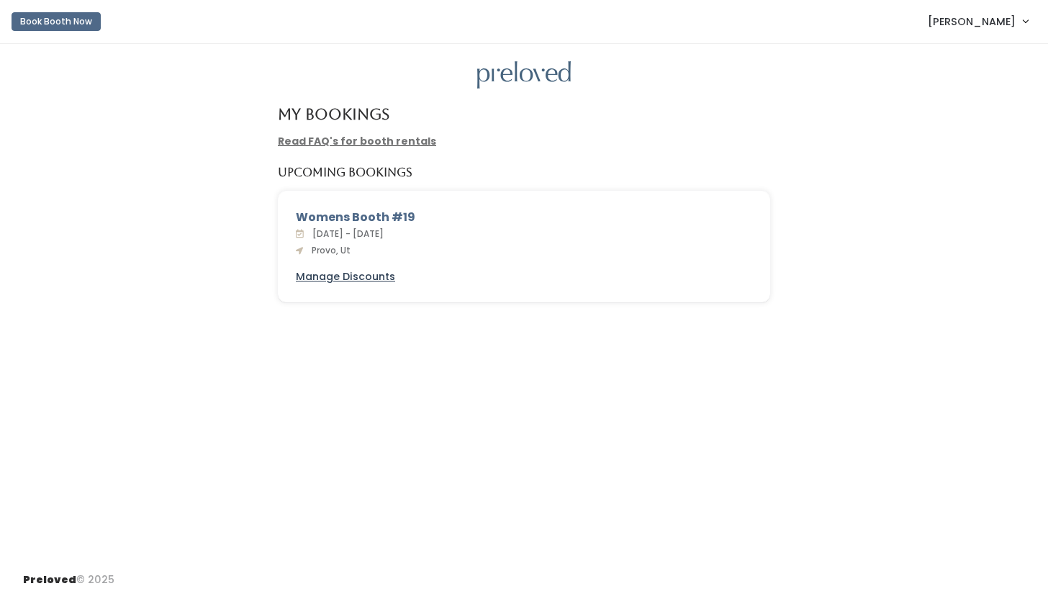
click at [376, 277] on u "Manage Discounts" at bounding box center [345, 276] width 99 height 14
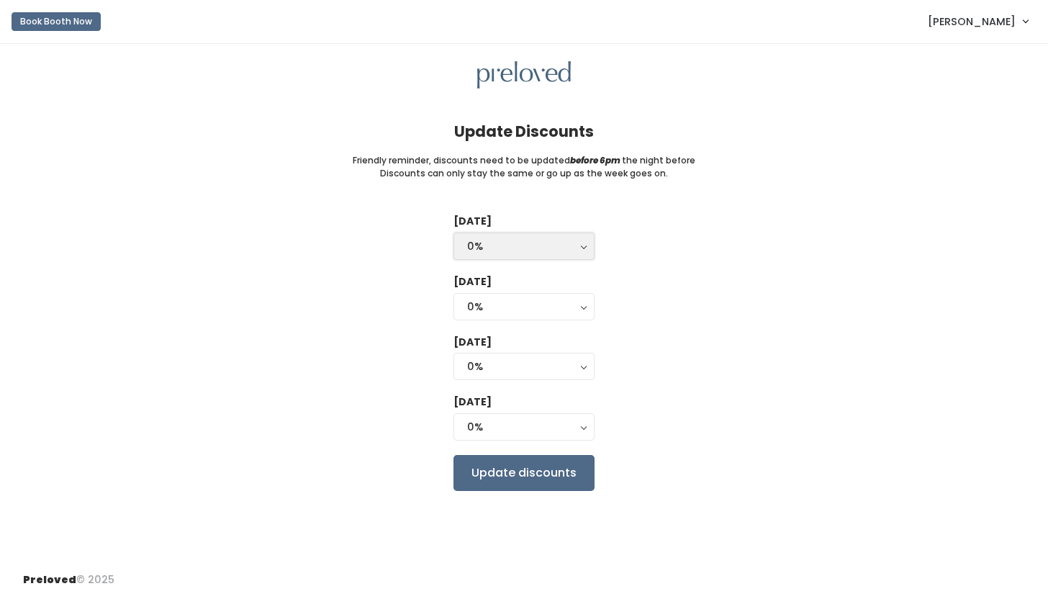
click at [546, 248] on div "0%" at bounding box center [524, 246] width 114 height 16
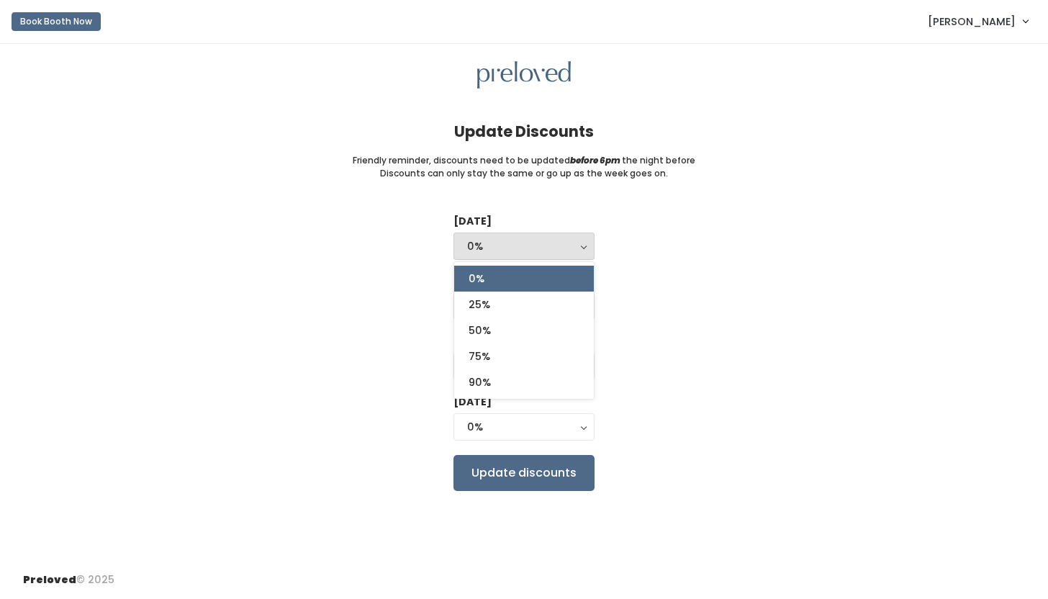
click at [656, 260] on div "Tuesday 0% 25% 50% 75% 90% 0% 0% 25% 50% 75% 90% Wednesday 0% 25% 50% 75% 90% 0…" at bounding box center [524, 352] width 1002 height 276
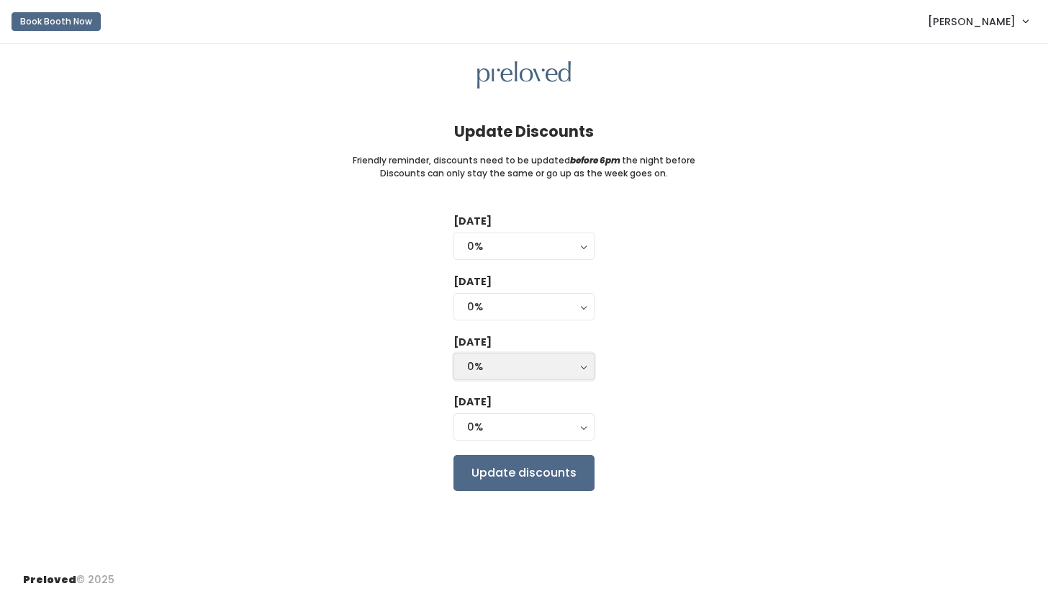
click at [542, 368] on div "0%" at bounding box center [524, 366] width 114 height 16
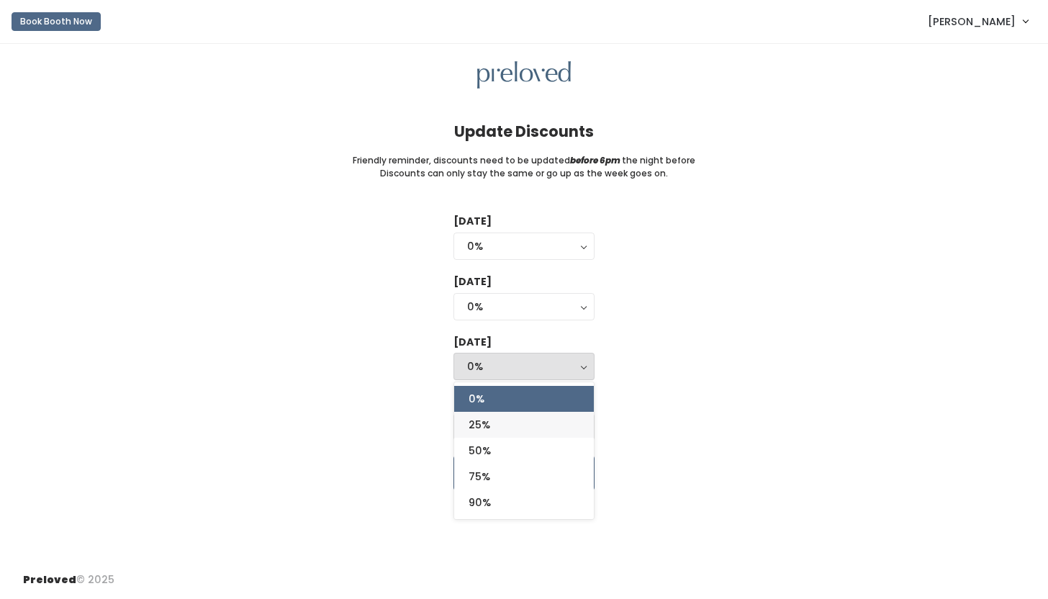
click at [534, 427] on link "25%" at bounding box center [524, 425] width 140 height 26
select select "25%"
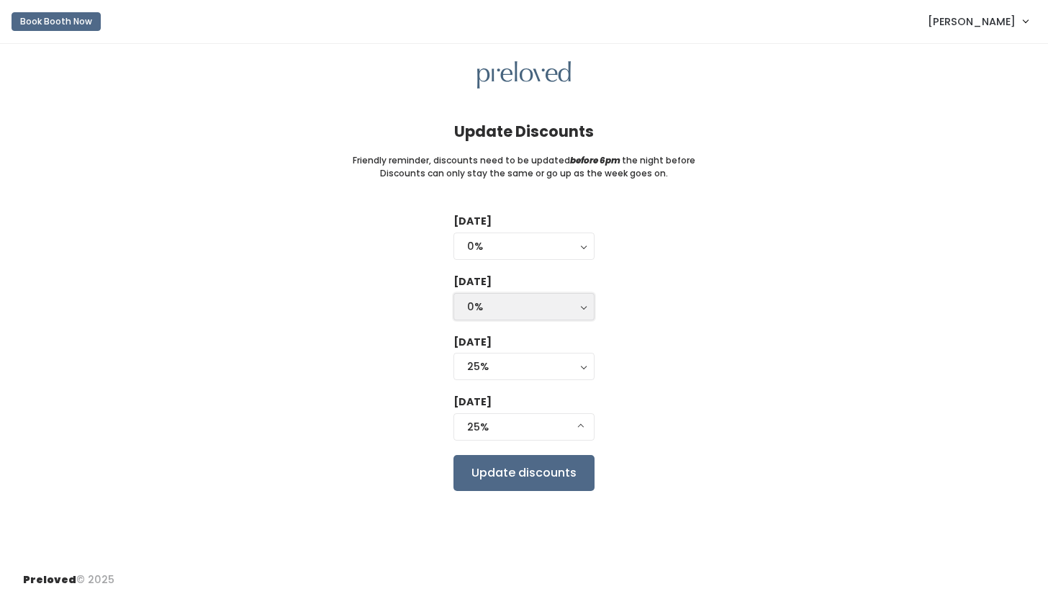
click at [550, 310] on div "0%" at bounding box center [524, 307] width 114 height 16
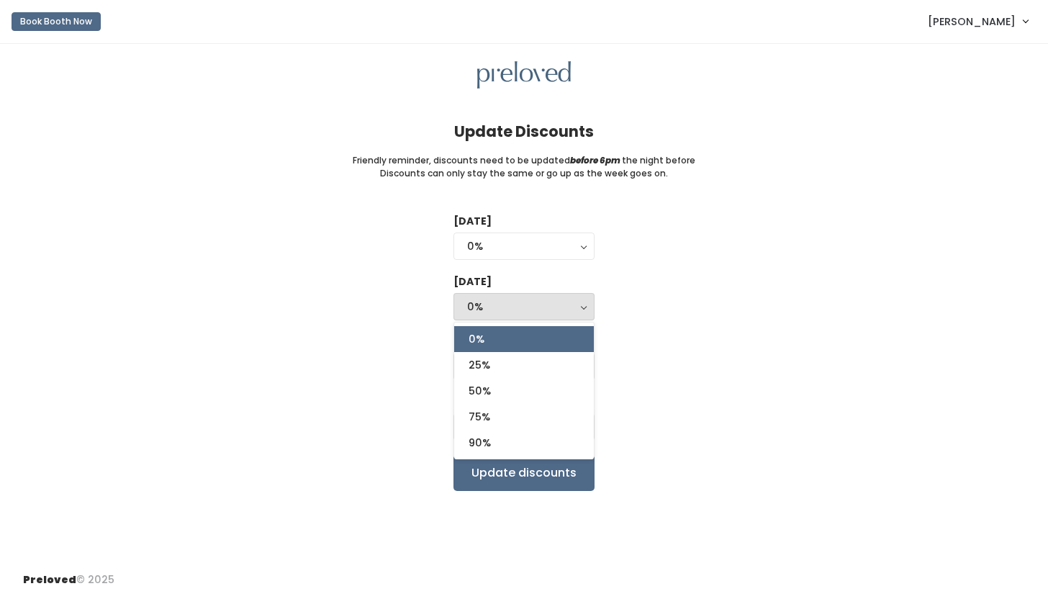
click at [684, 304] on div "Tuesday 0% 25% 50% 75% 90% 0% 0% 25% 50% 75% 90% Wednesday 0% 25% 50% 75% 90% 0…" at bounding box center [524, 352] width 1002 height 276
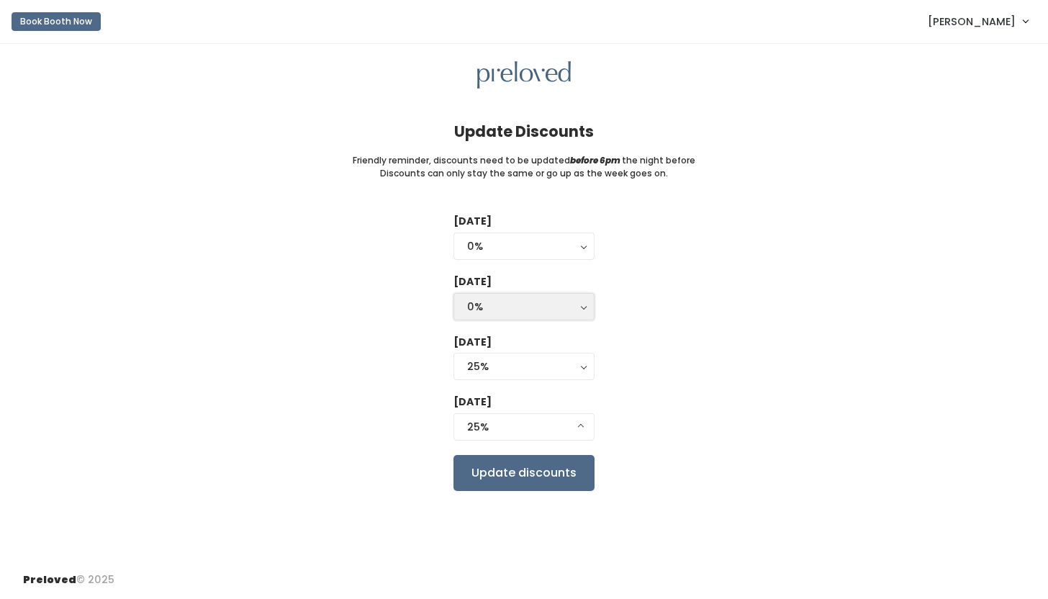
click at [541, 305] on div "0%" at bounding box center [524, 307] width 114 height 16
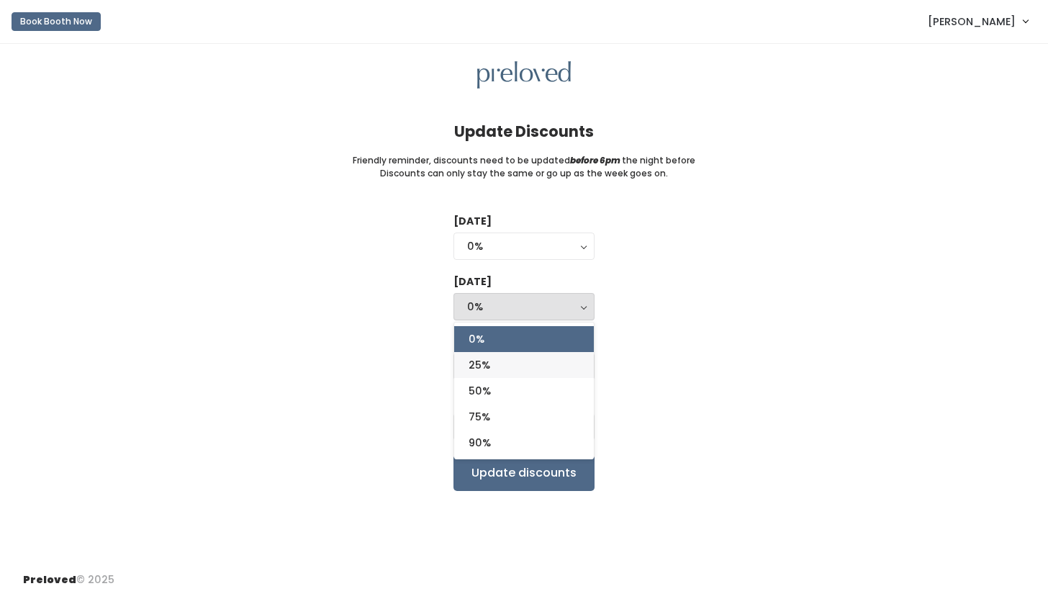
click at [547, 362] on link "25%" at bounding box center [524, 365] width 140 height 26
select select "25%"
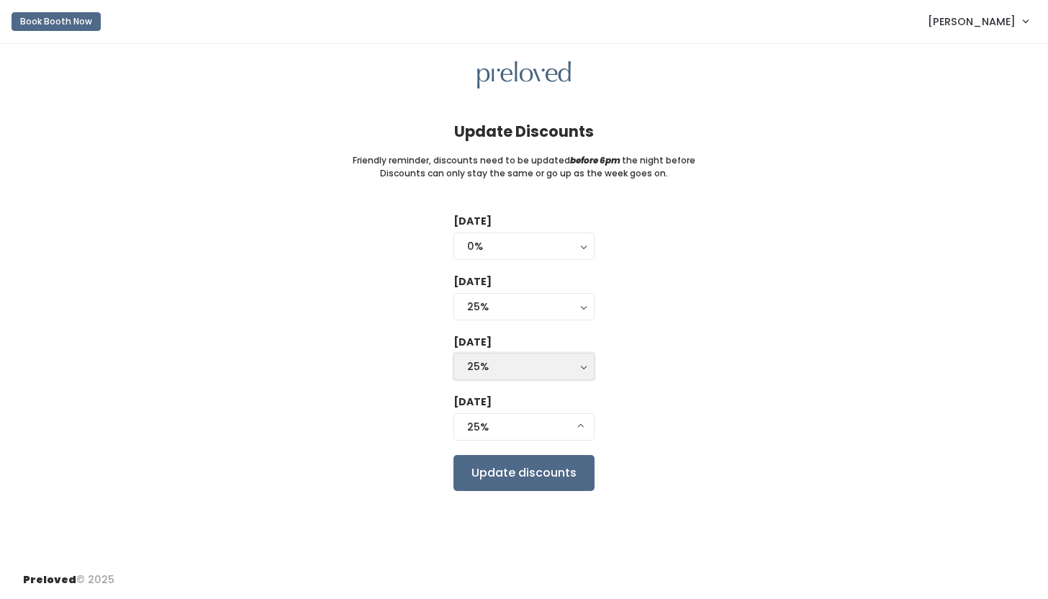
click at [551, 367] on div "25%" at bounding box center [524, 366] width 114 height 16
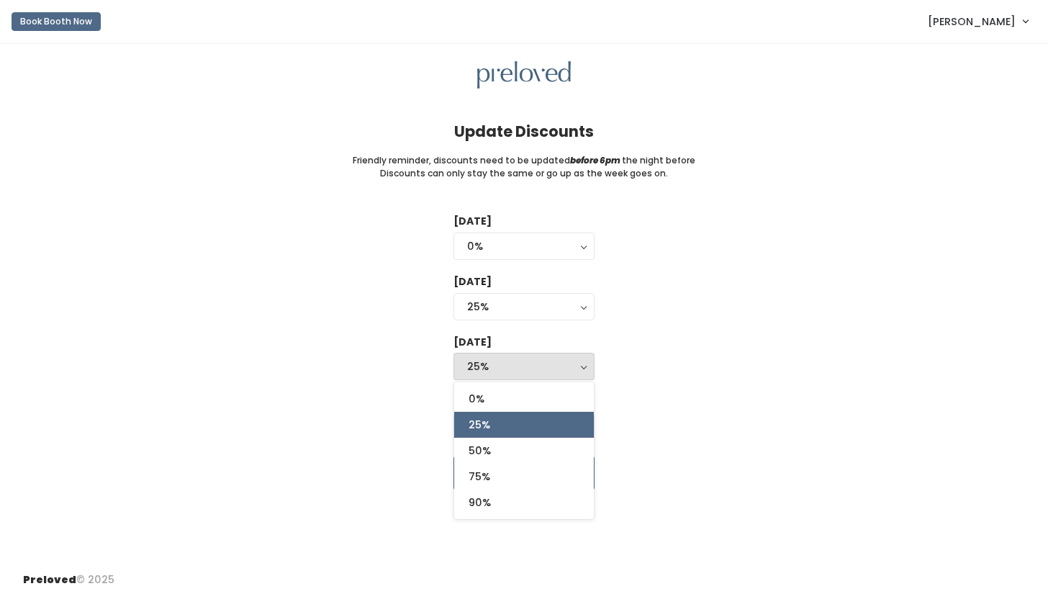
click at [551, 367] on div "25%" at bounding box center [524, 366] width 114 height 16
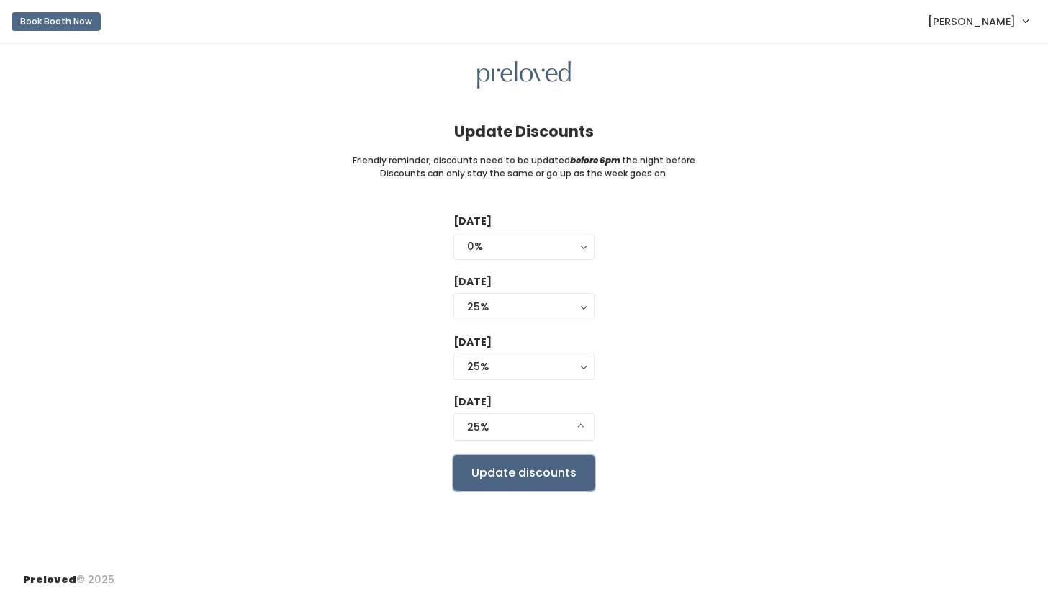
click at [548, 481] on input "Update discounts" at bounding box center [523, 473] width 141 height 36
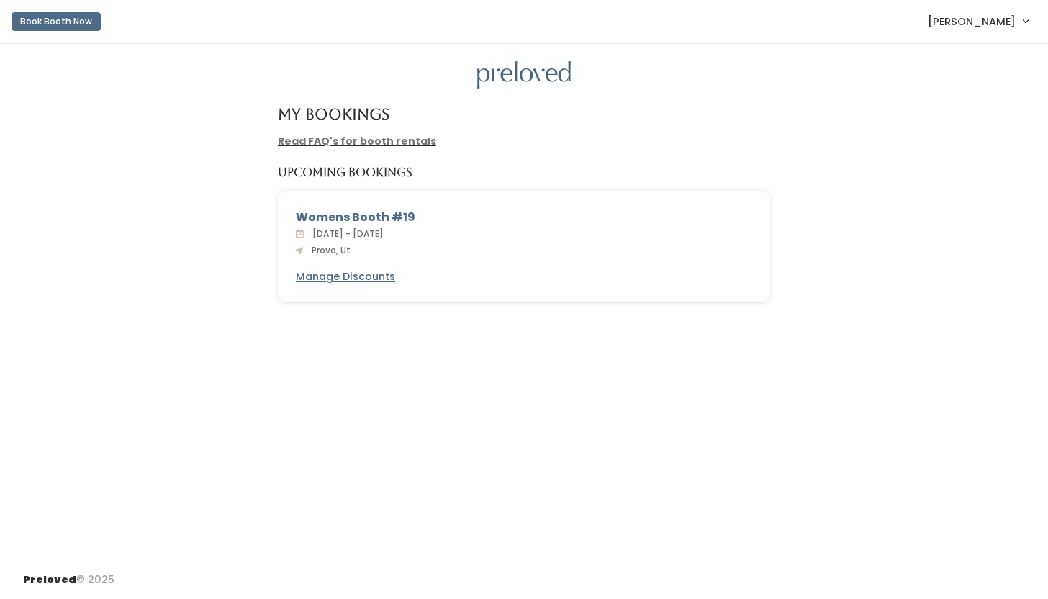
click at [1002, 31] on link "[PERSON_NAME]" at bounding box center [977, 21] width 129 height 31
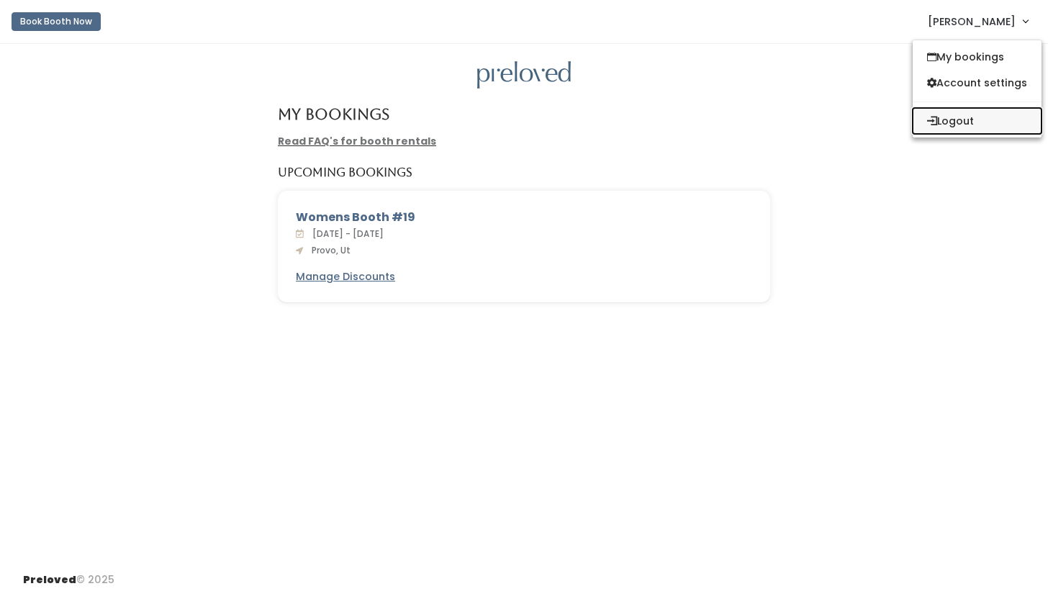
click at [959, 121] on button "Logout" at bounding box center [977, 121] width 129 height 26
